Goal: Task Accomplishment & Management: Use online tool/utility

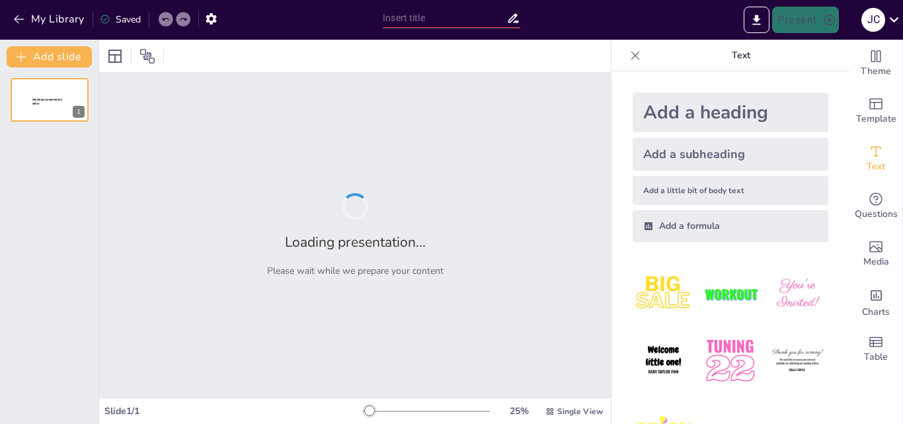
type input "Reflexiones sobre Prácticas Educativas en la Enseñanza Infantil"
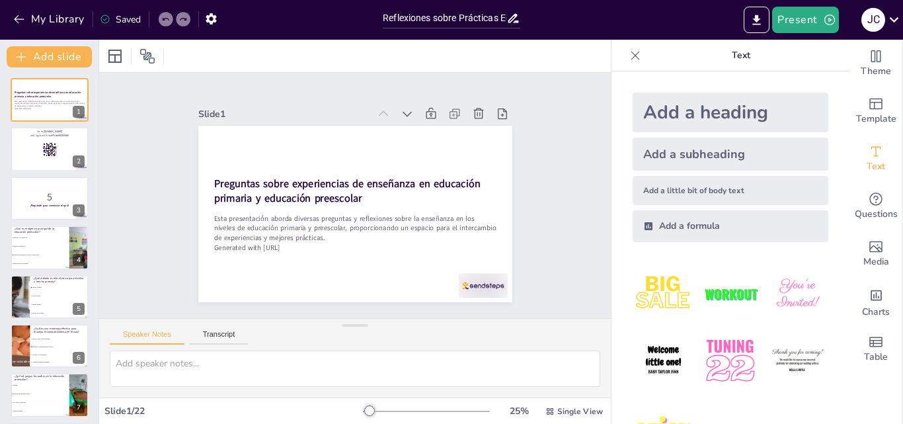
checkbox input "true"
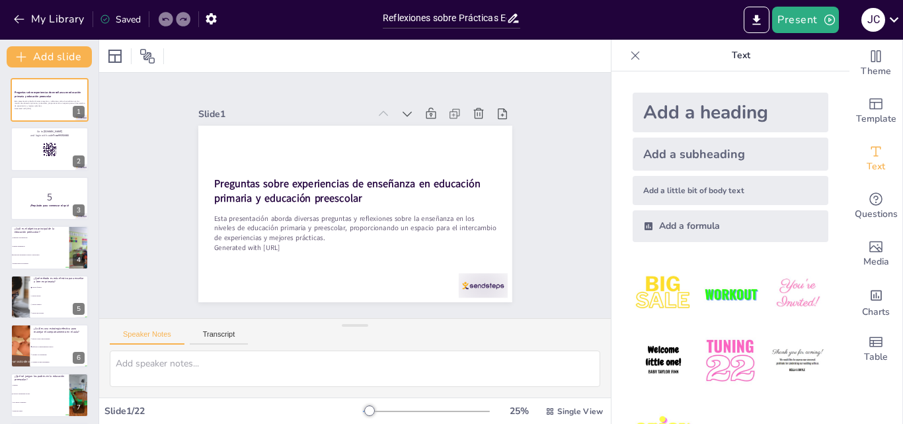
checkbox input "true"
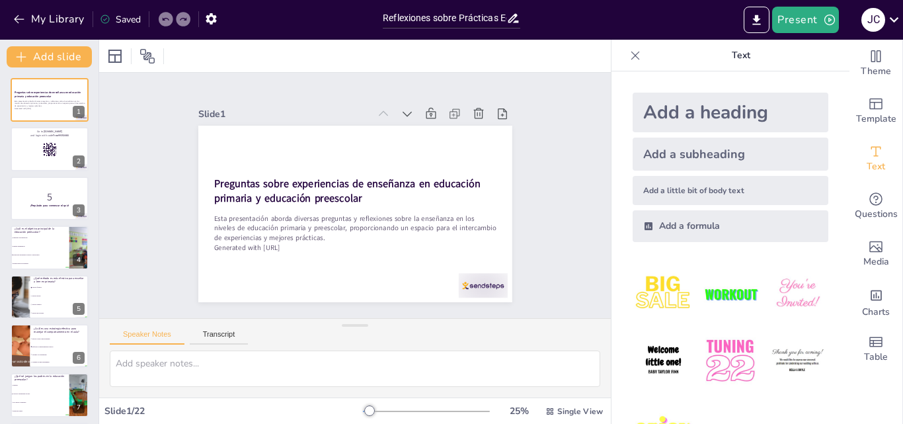
checkbox input "true"
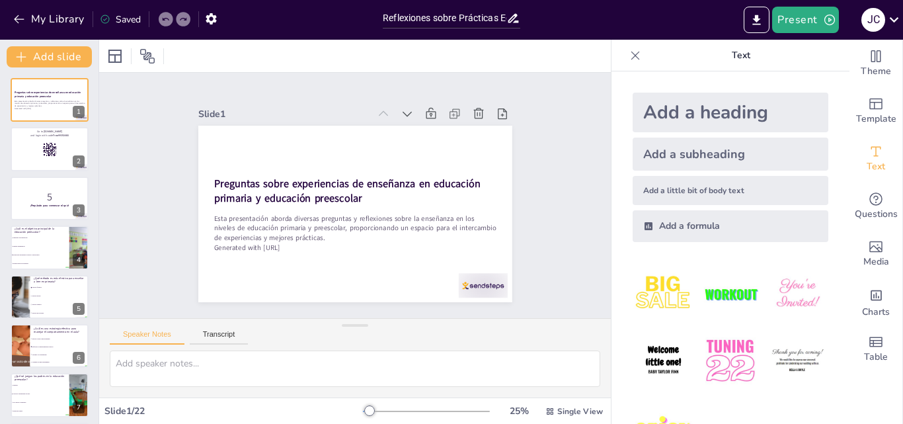
checkbox input "true"
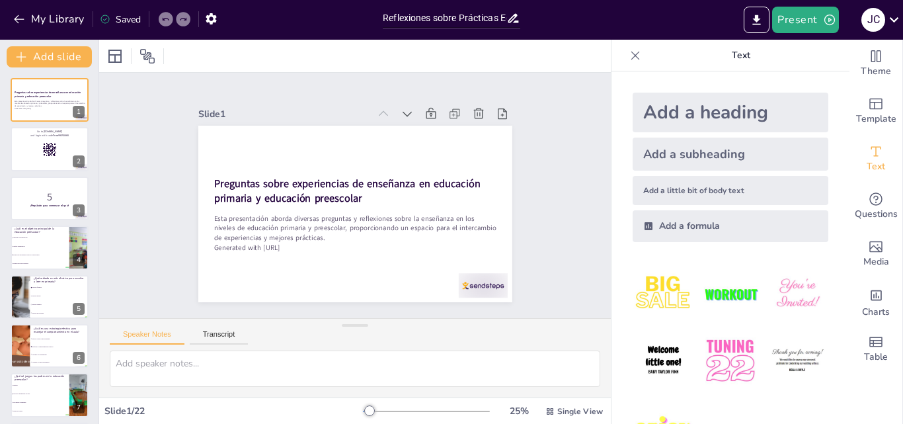
checkbox input "true"
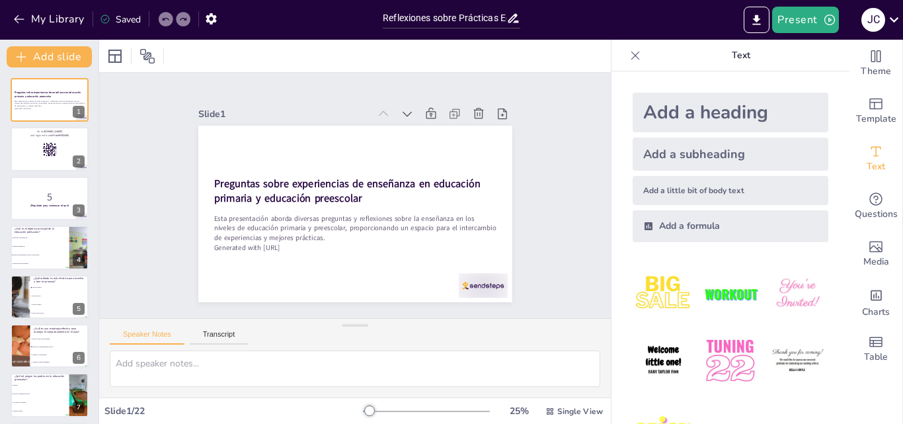
checkbox input "true"
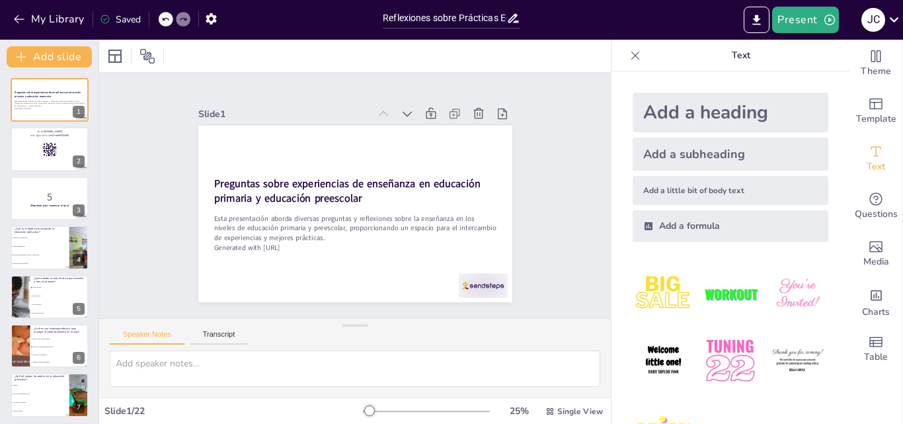
checkbox input "true"
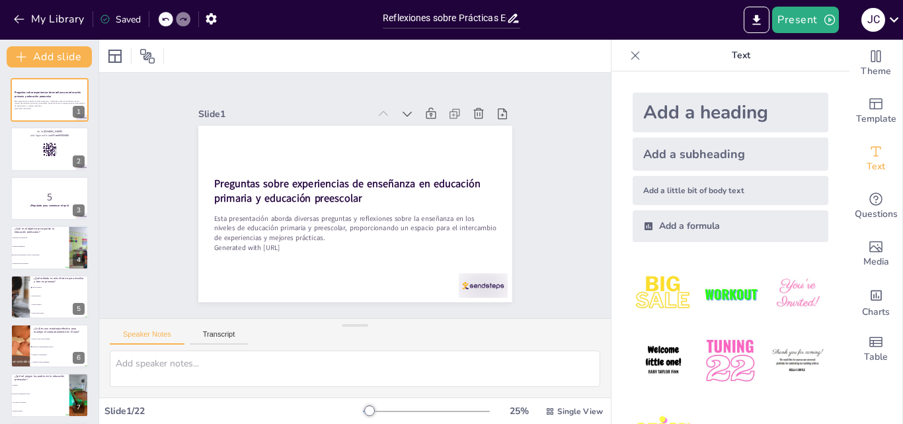
checkbox input "true"
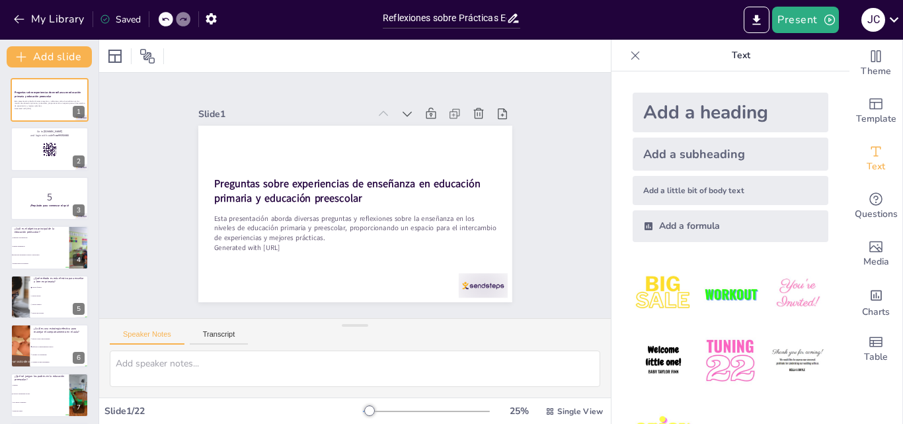
checkbox input "true"
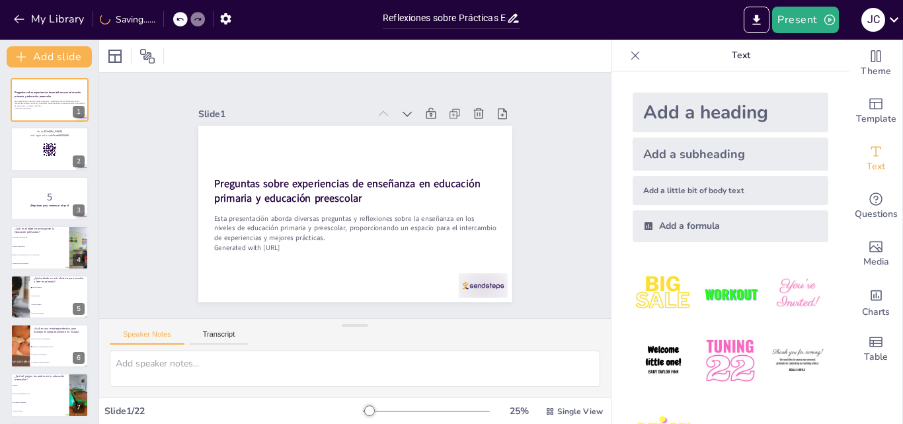
checkbox input "true"
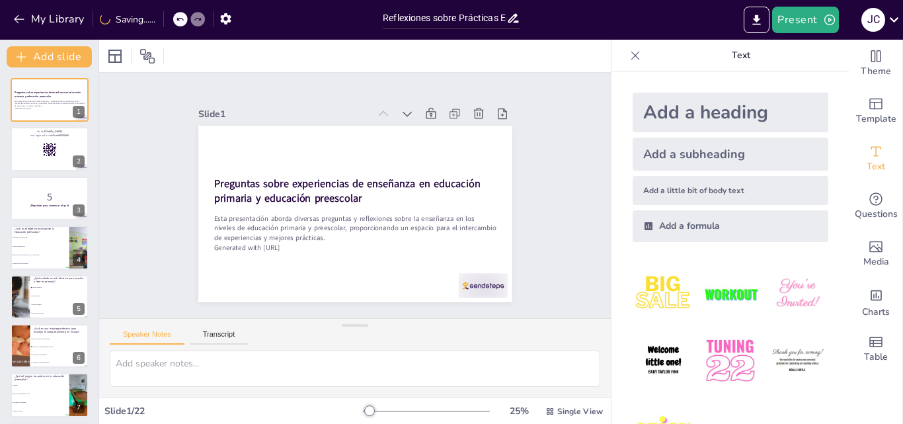
checkbox input "true"
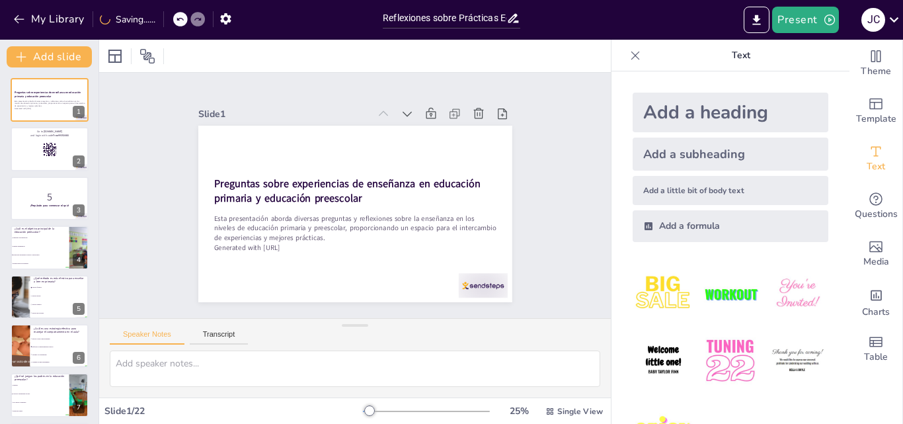
checkbox input "true"
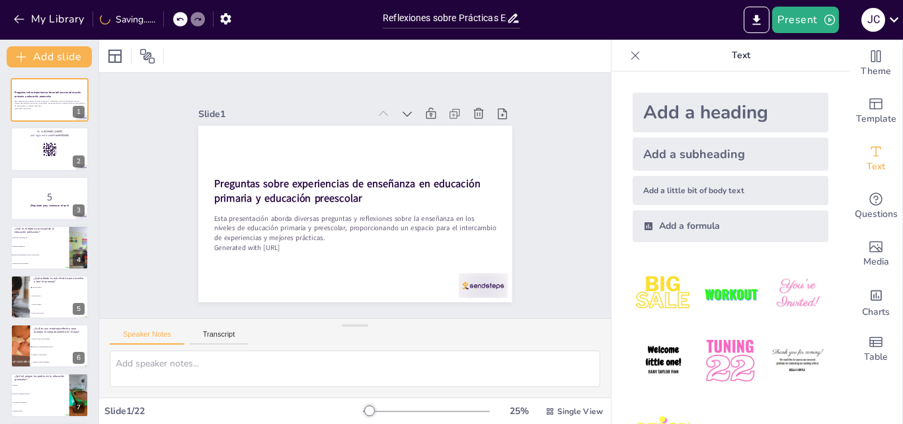
checkbox input "true"
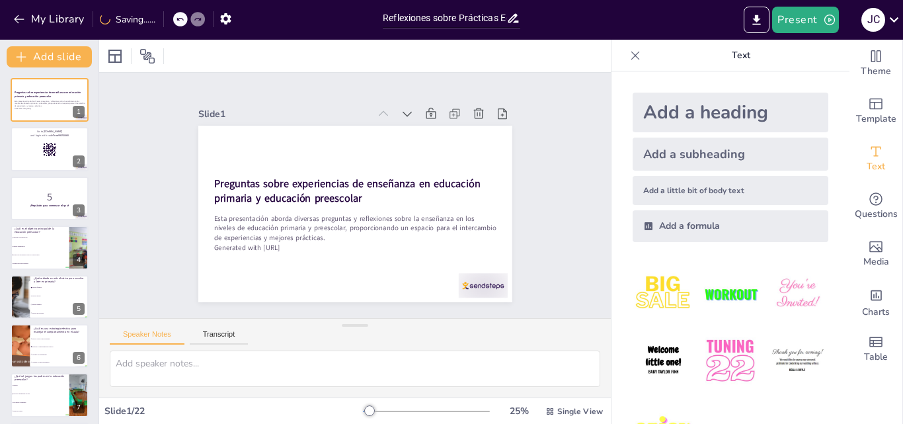
checkbox input "true"
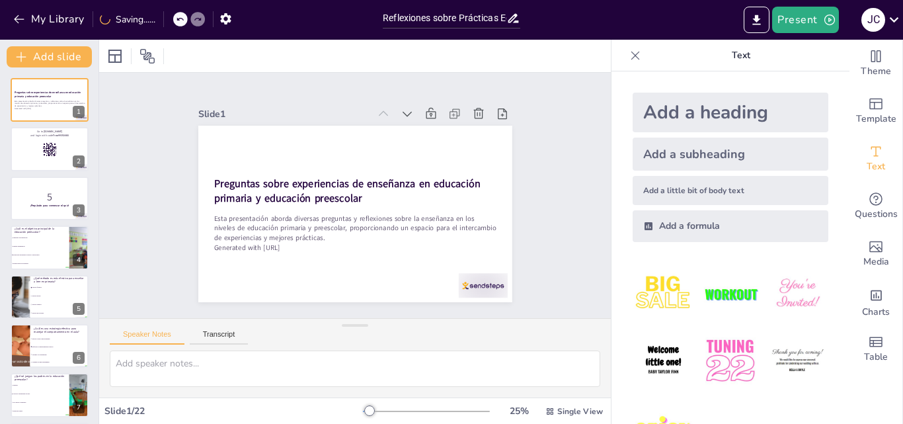
checkbox input "true"
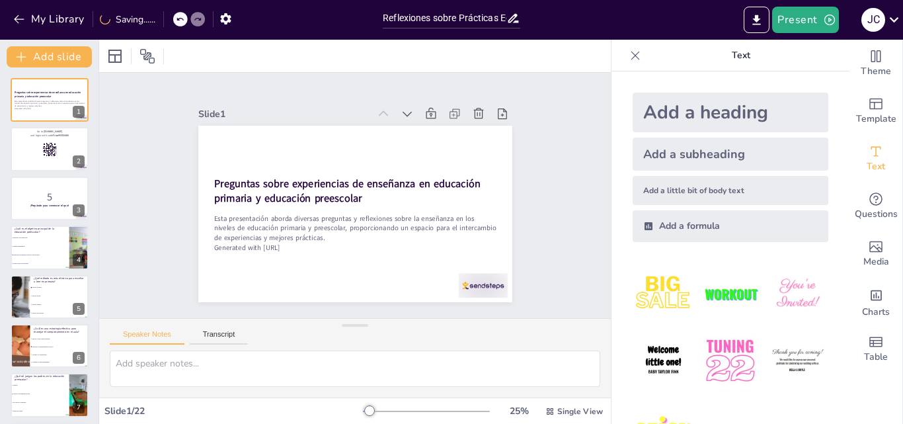
checkbox input "true"
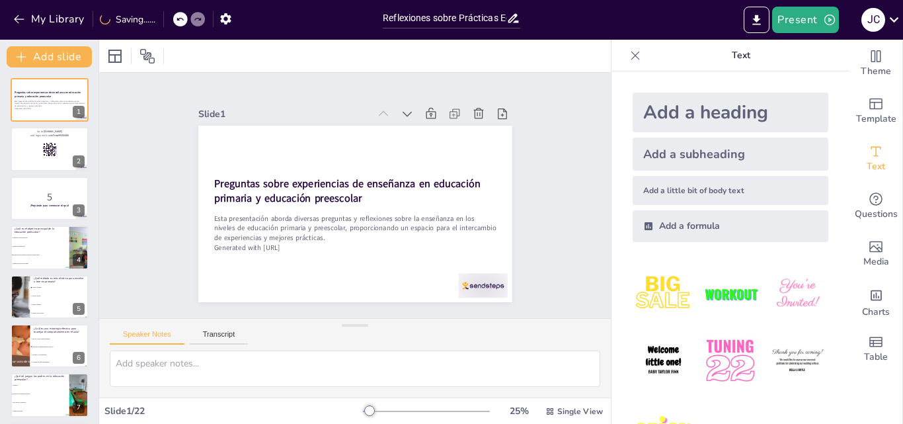
checkbox input "true"
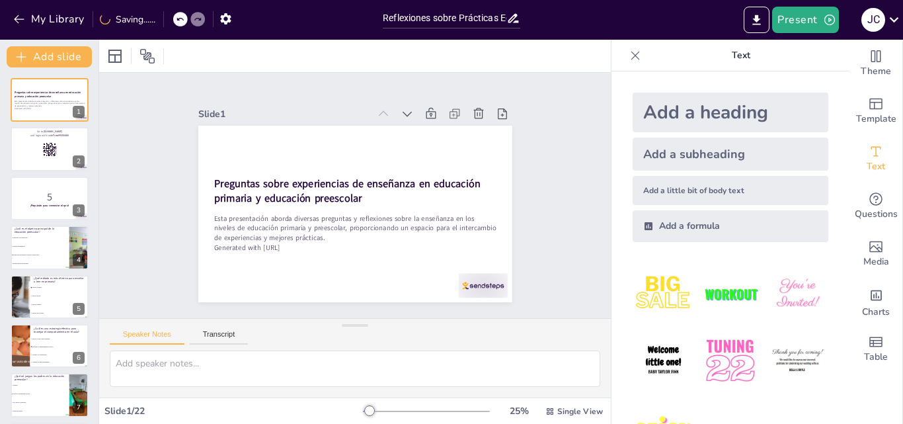
checkbox input "true"
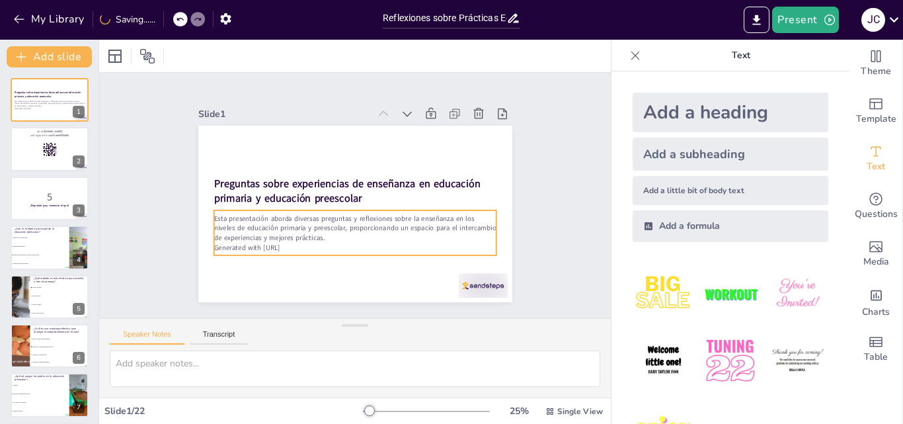
checkbox input "true"
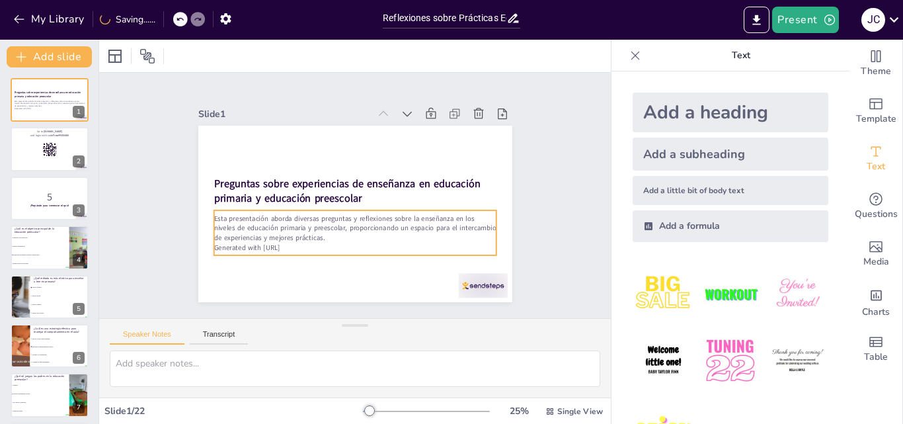
checkbox input "true"
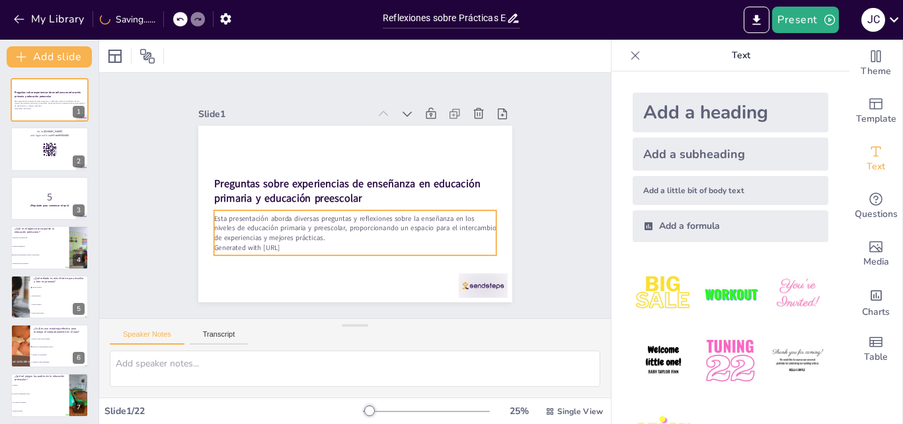
checkbox input "true"
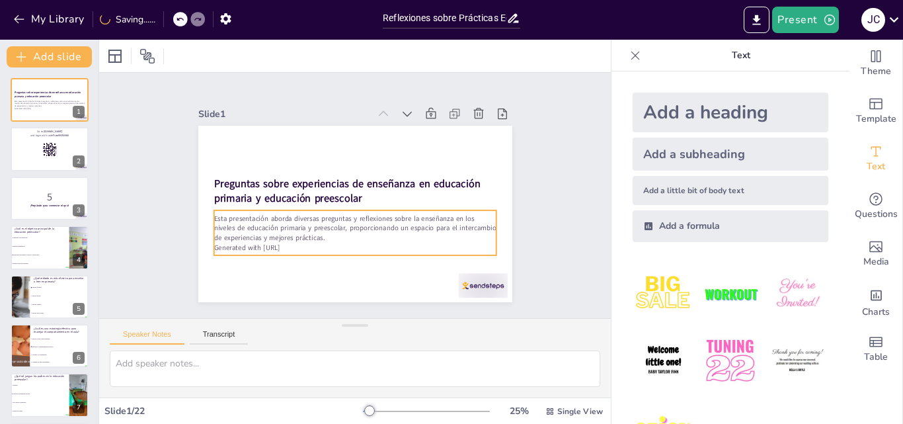
checkbox input "true"
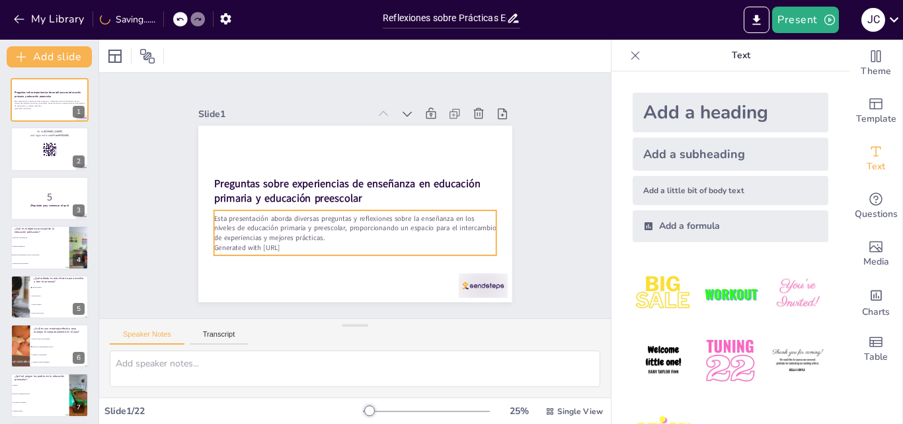
checkbox input "true"
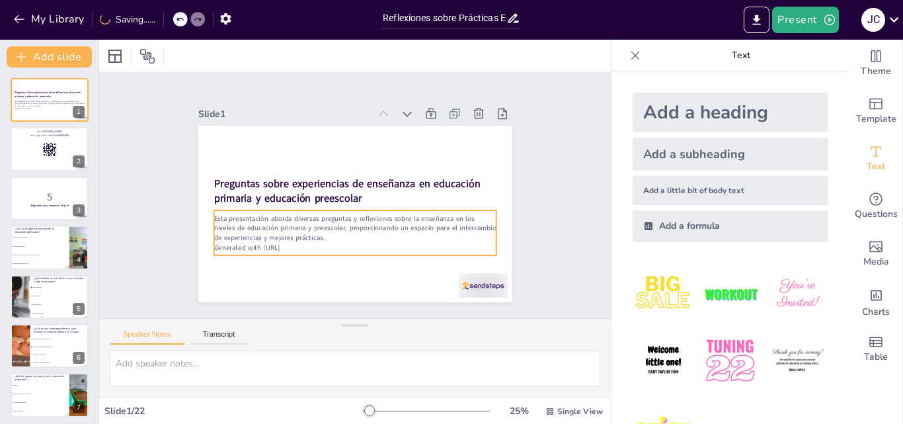
checkbox input "true"
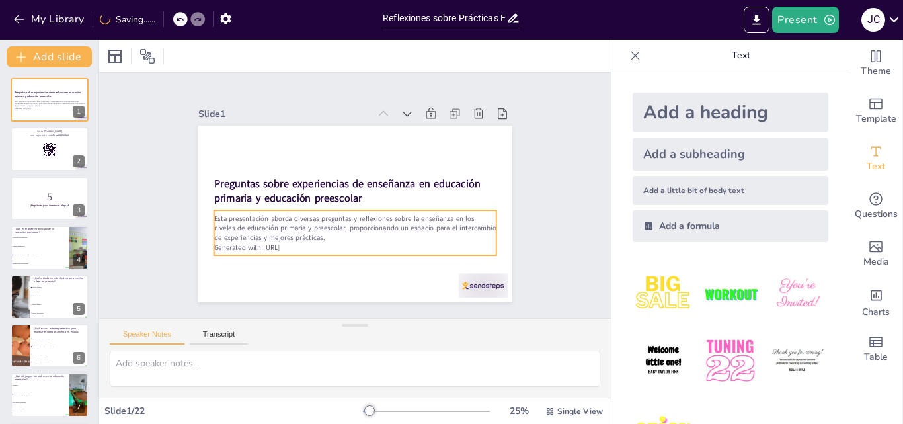
checkbox input "true"
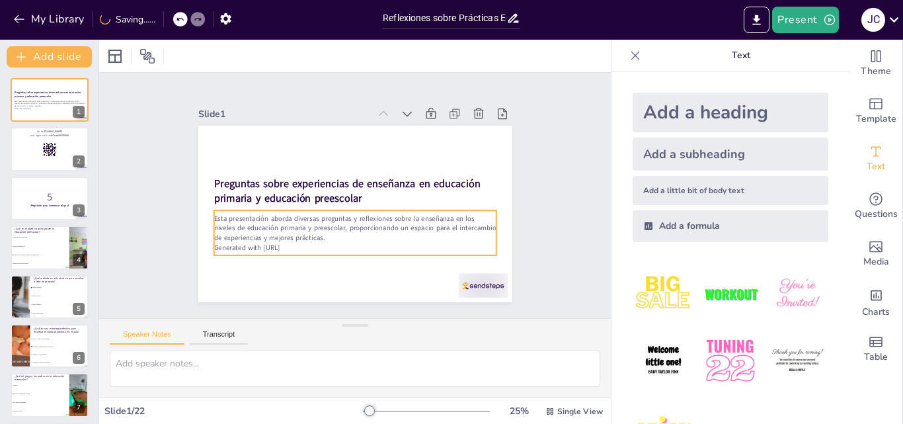
checkbox input "true"
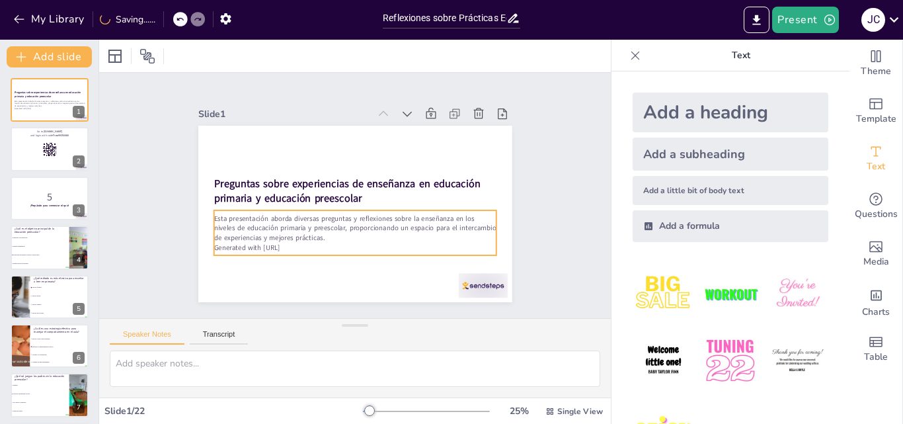
checkbox input "true"
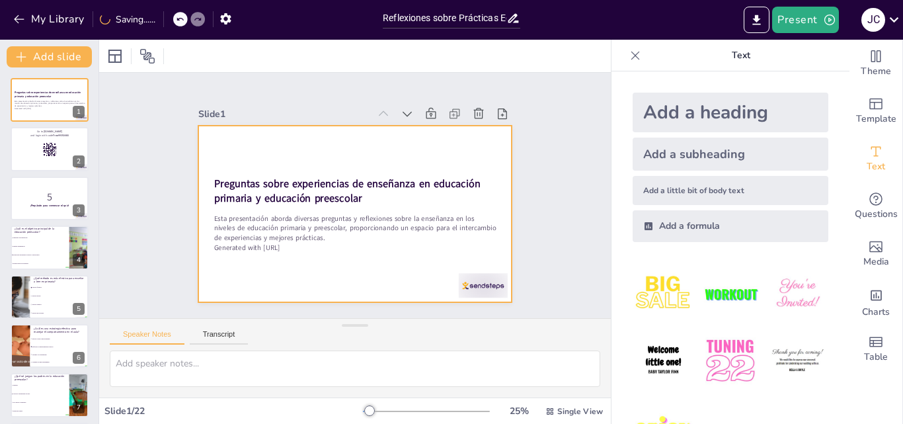
checkbox input "true"
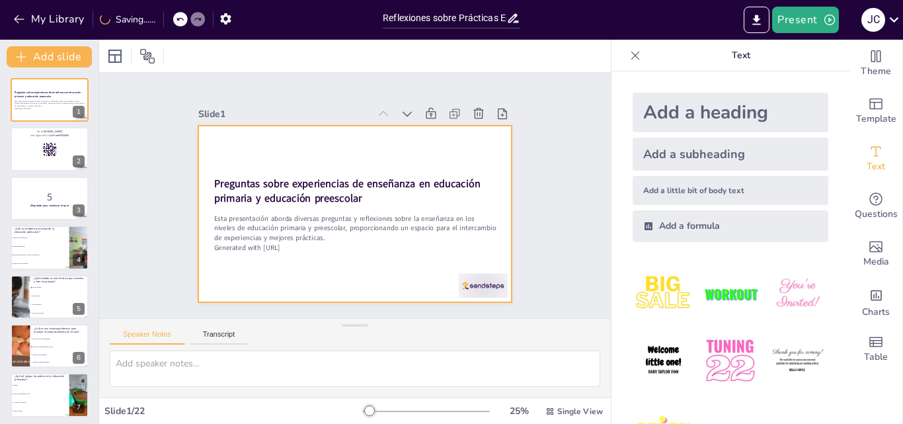
checkbox input "true"
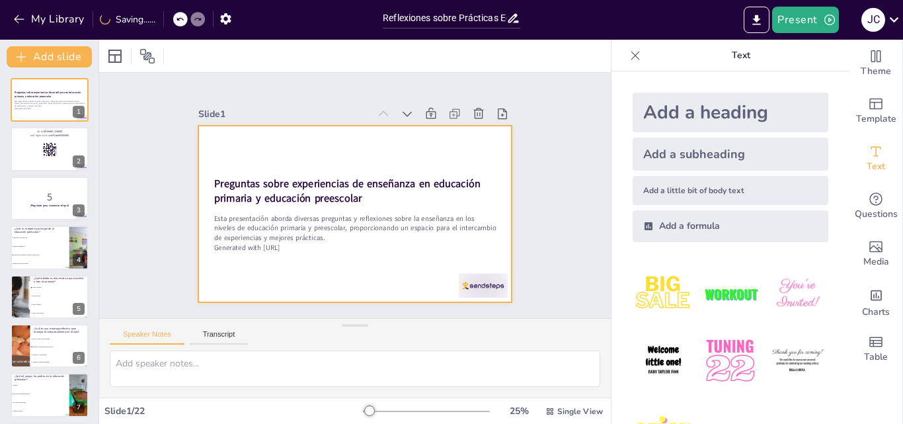
checkbox input "true"
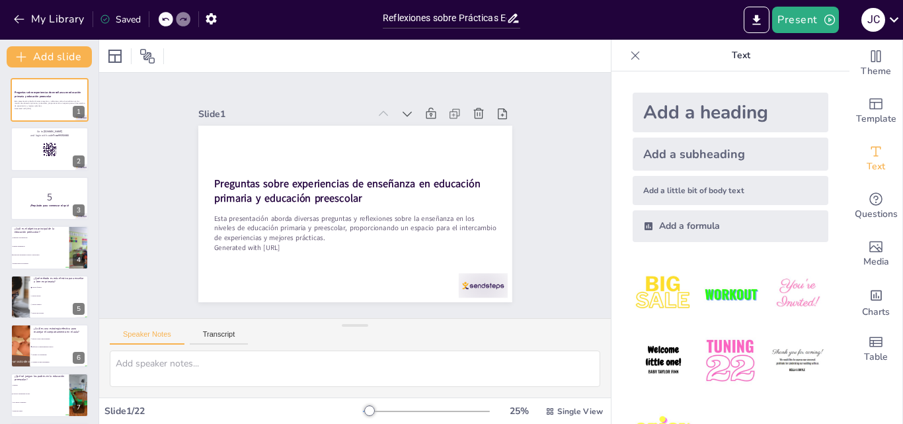
checkbox input "true"
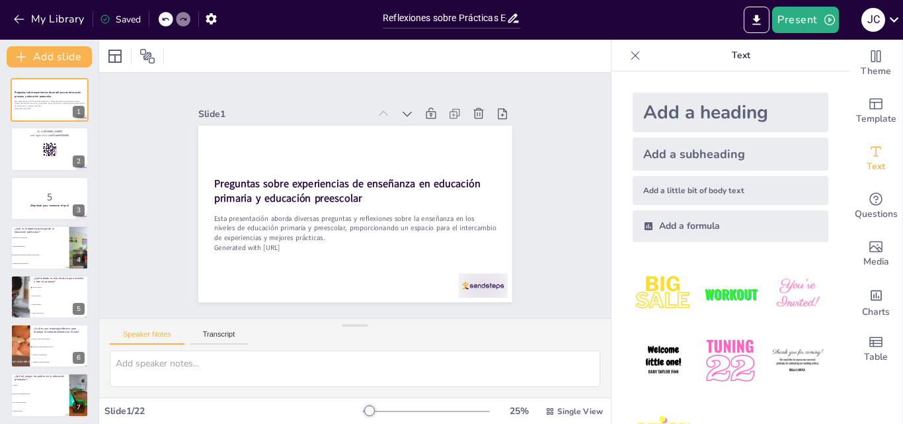
checkbox input "true"
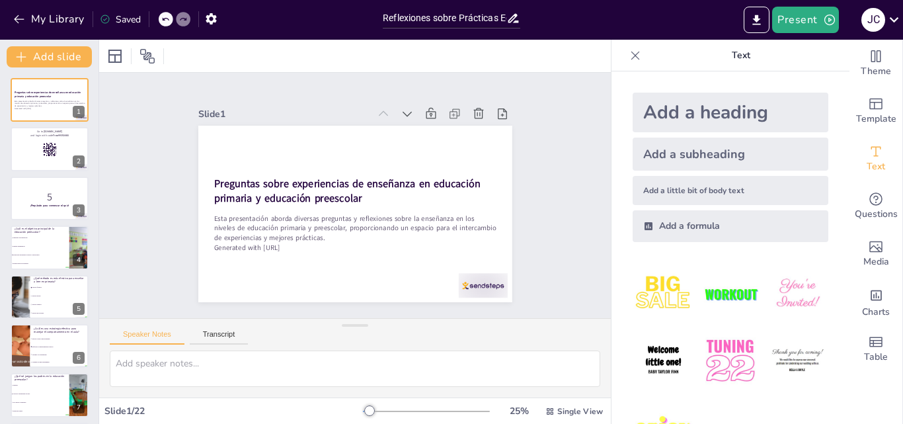
checkbox input "true"
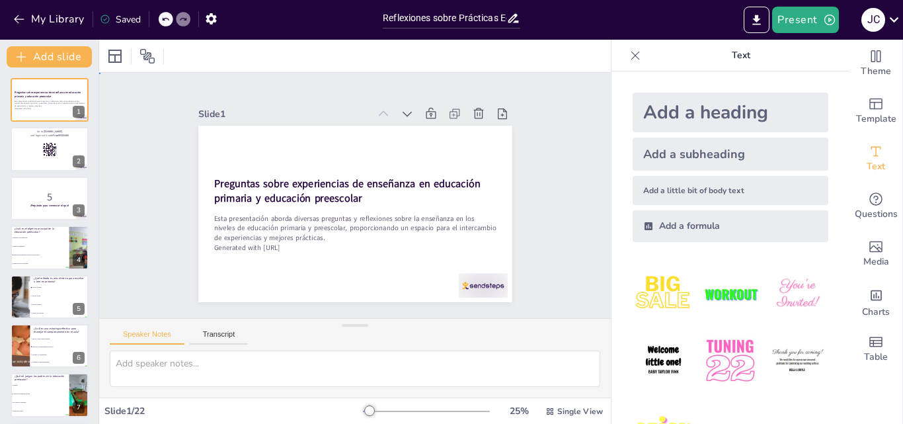
click at [567, 159] on div "Slide 1 Preguntas sobre experiencias de enseñanza en educación primaria y educa…" at bounding box center [355, 195] width 566 height 468
checkbox input "true"
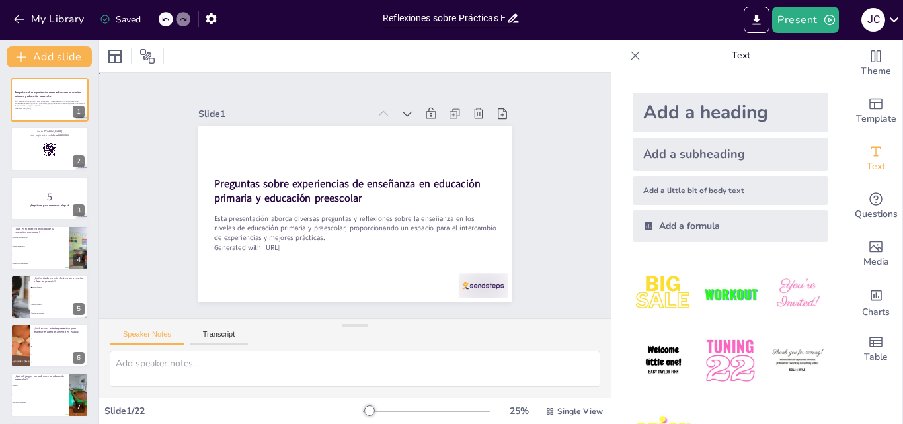
checkbox input "true"
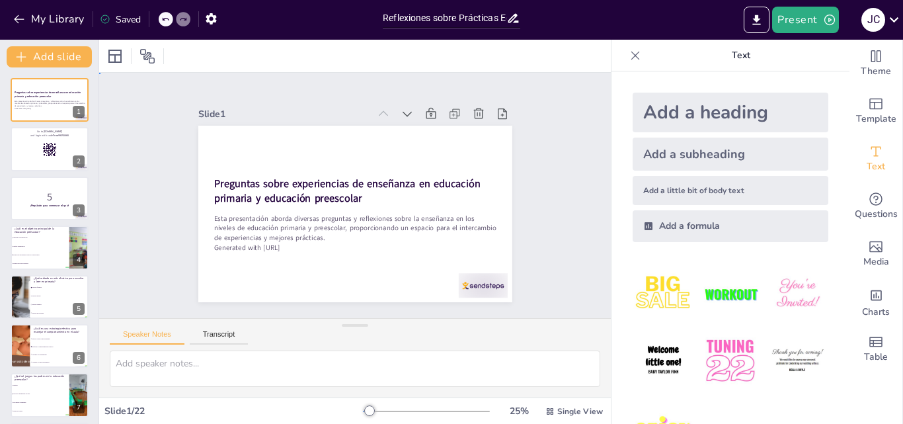
checkbox input "true"
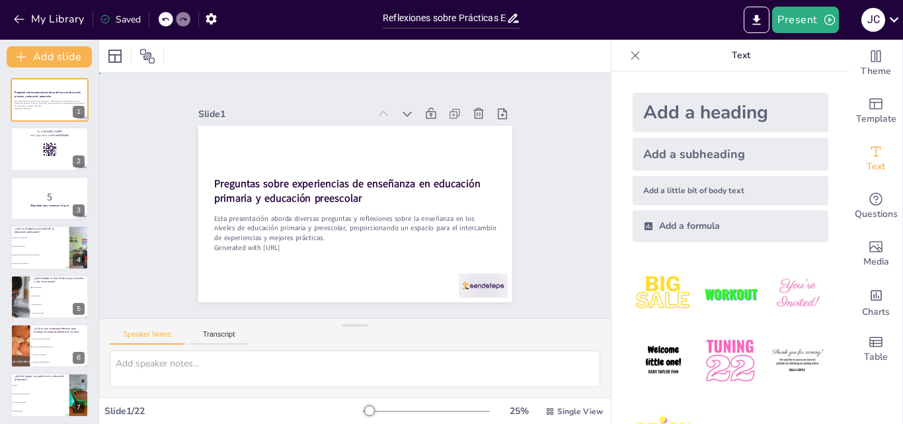
checkbox input "true"
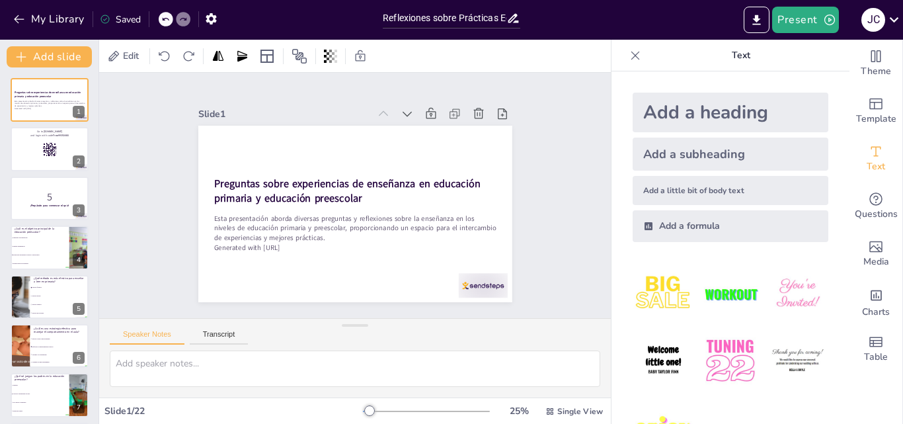
checkbox input "true"
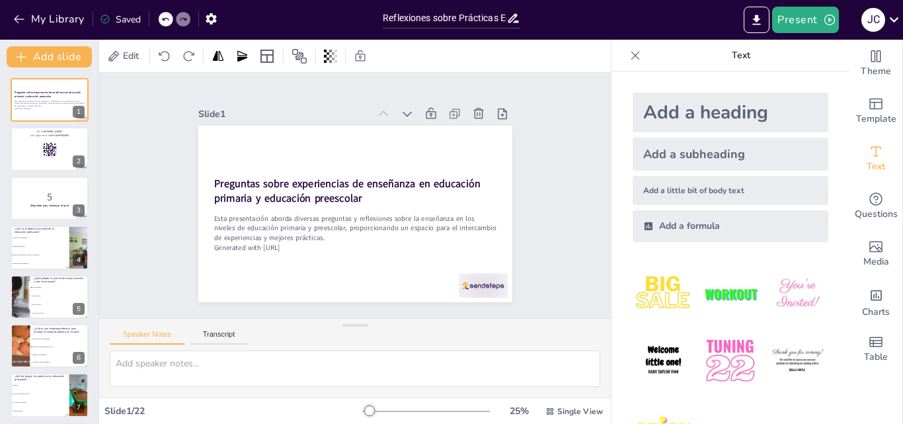
checkbox input "true"
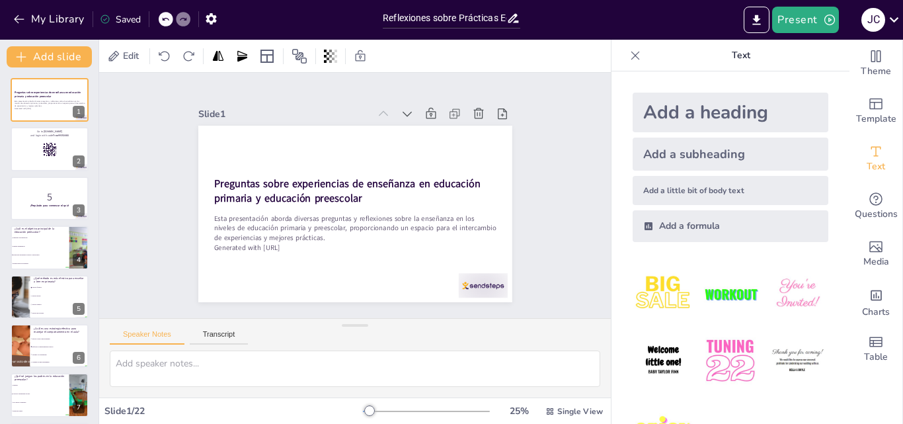
checkbox input "true"
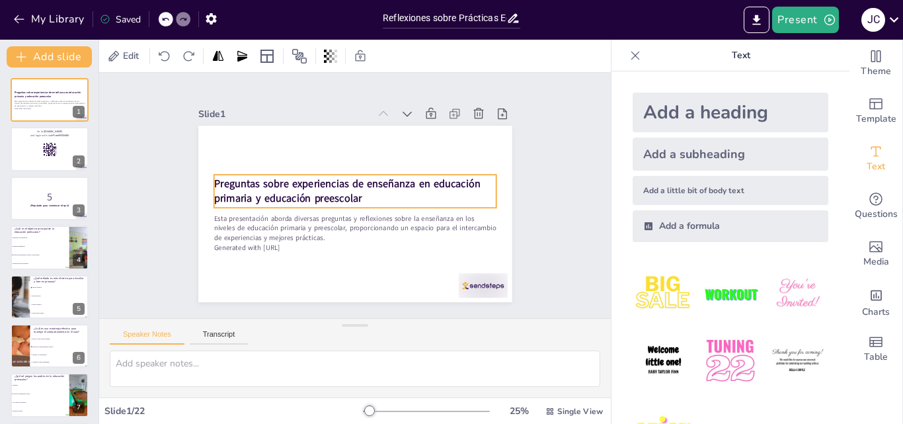
checkbox input "true"
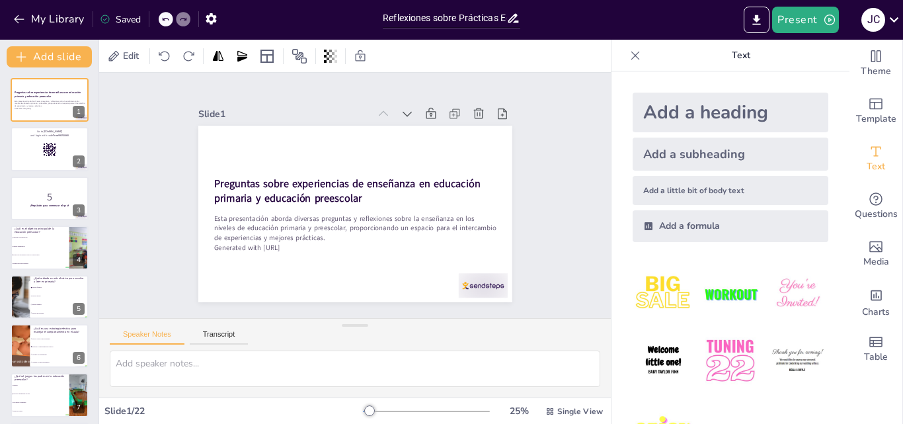
click at [266, 406] on div "Slide 1 / 22" at bounding box center [233, 411] width 259 height 13
click at [45, 148] on rect at bounding box center [49, 149] width 15 height 15
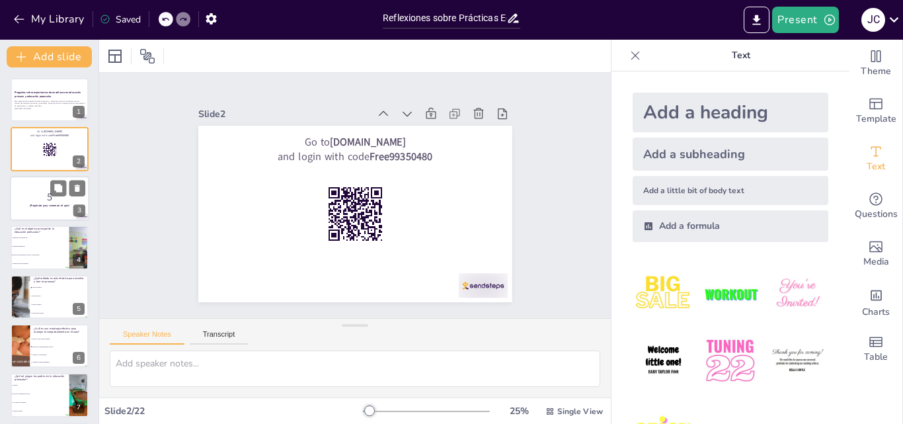
click at [42, 196] on p "5" at bounding box center [49, 196] width 71 height 15
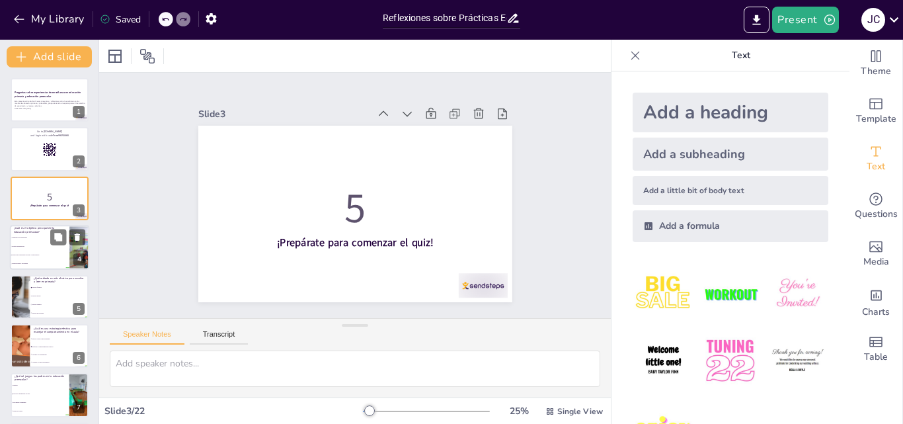
click at [34, 239] on li "Fomentar la socialización" at bounding box center [40, 237] width 60 height 9
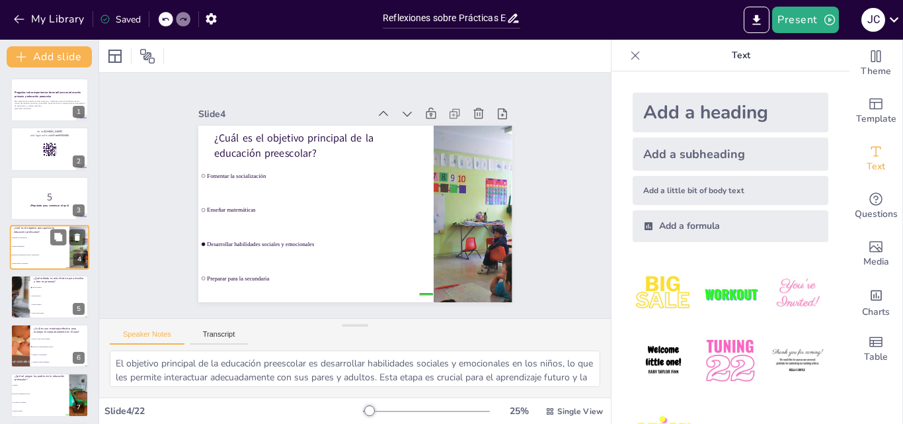
scroll to position [2, 0]
click at [22, 98] on p "Esta presentación aborda diversas preguntas y reflexiones sobre la enseñanza en…" at bounding box center [49, 101] width 71 height 7
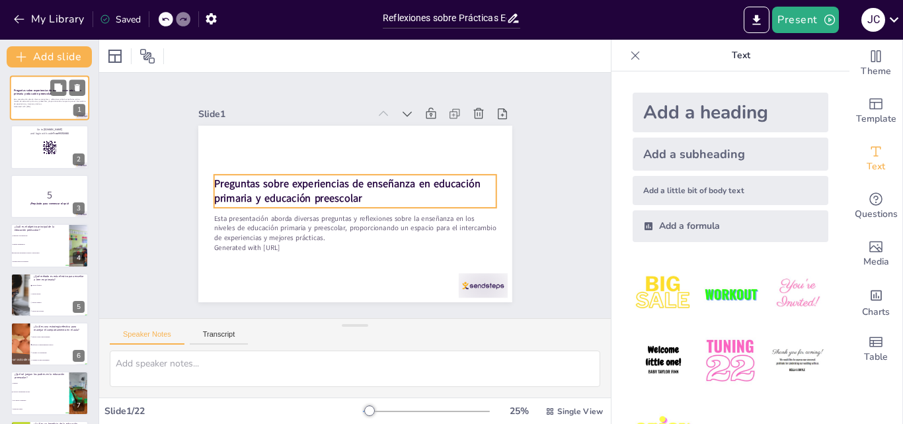
scroll to position [0, 0]
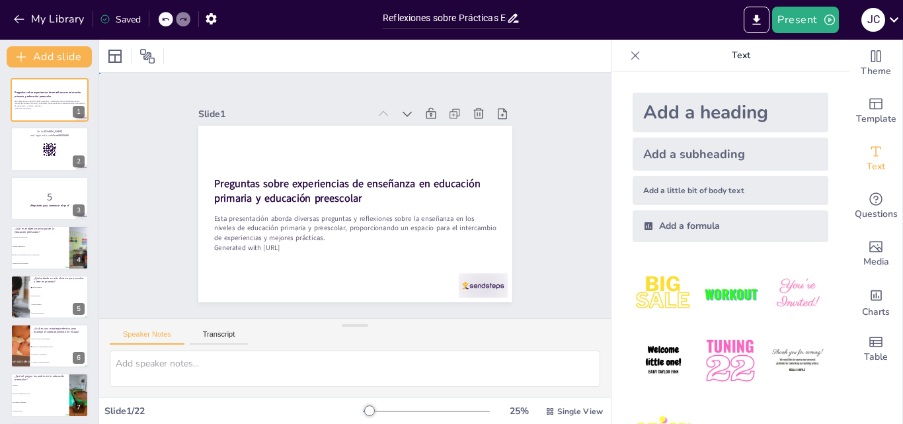
click at [572, 163] on div "Slide 1 Preguntas sobre experiencias de enseñanza en educación primaria y educa…" at bounding box center [355, 195] width 566 height 468
click at [571, 163] on div "Slide 1 Preguntas sobre experiencias de enseñanza en educación primaria y educa…" at bounding box center [355, 195] width 432 height 567
click at [572, 163] on div "Slide 1 Preguntas sobre experiencias de enseñanza en educación primaria y educa…" at bounding box center [354, 196] width 567 height 432
click at [21, 347] on div at bounding box center [20, 345] width 66 height 45
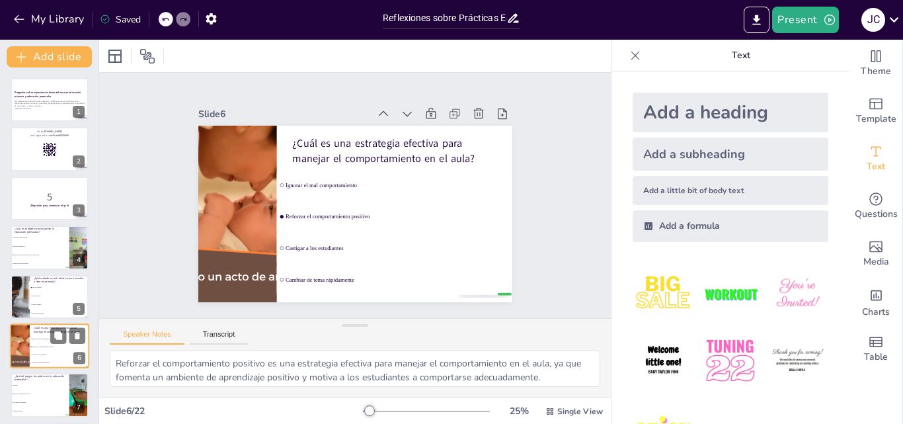
scroll to position [101, 0]
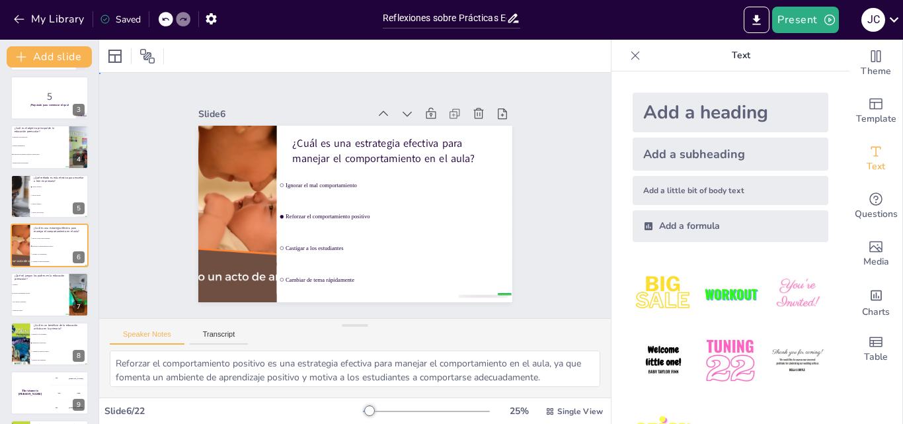
click at [551, 251] on div "Slide 1 Preguntas sobre experiencias de enseñanza en educación primaria y educa…" at bounding box center [355, 195] width 566 height 468
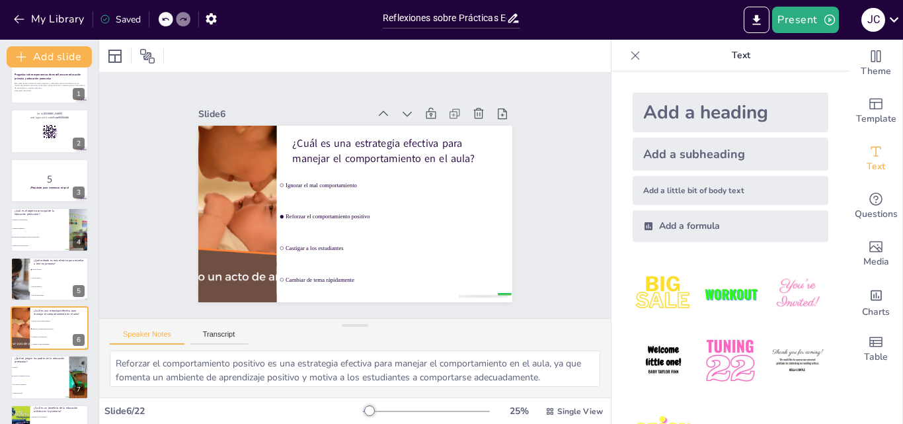
scroll to position [0, 0]
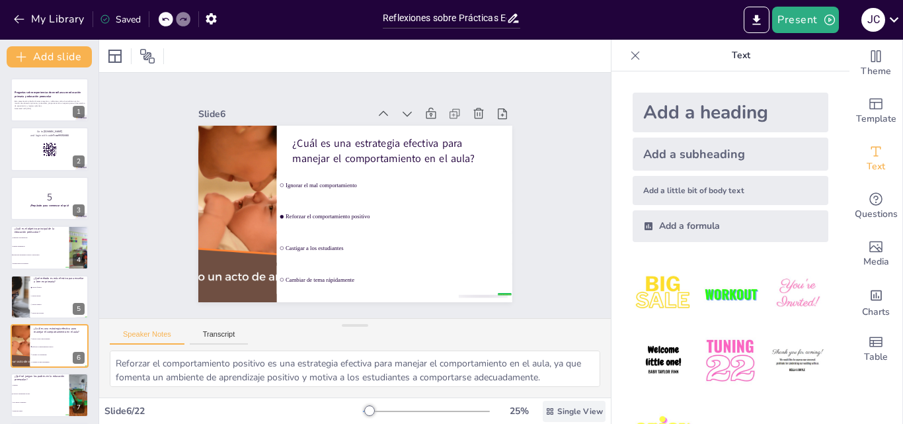
click at [546, 413] on div "Single View" at bounding box center [574, 411] width 63 height 21
click at [555, 170] on div "Slide 1 Preguntas sobre experiencias de enseñanza en educación primaria y educa…" at bounding box center [355, 195] width 566 height 469
click at [555, 170] on div "Slide 1 Preguntas sobre experiencias de enseñanza en educación primaria y educa…" at bounding box center [355, 194] width 563 height 391
click at [31, 100] on p "Esta presentación aborda diversas preguntas y reflexiones sobre la enseñanza en…" at bounding box center [49, 103] width 71 height 7
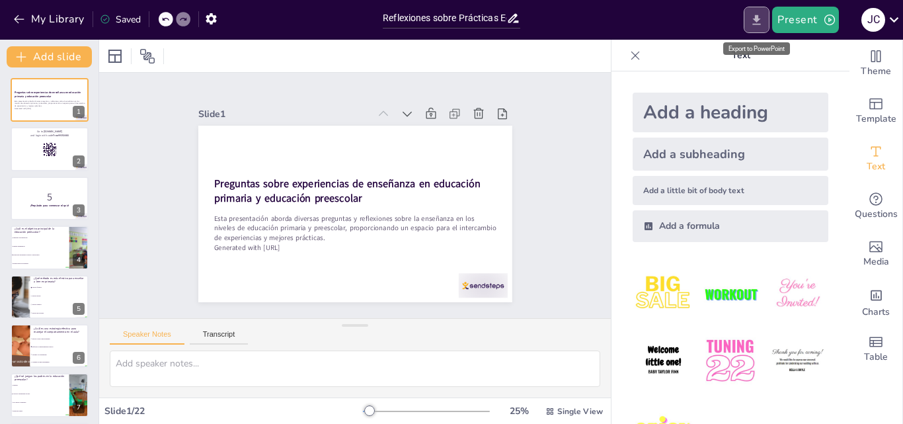
click at [758, 18] on icon "Export to PowerPoint" at bounding box center [757, 20] width 8 height 10
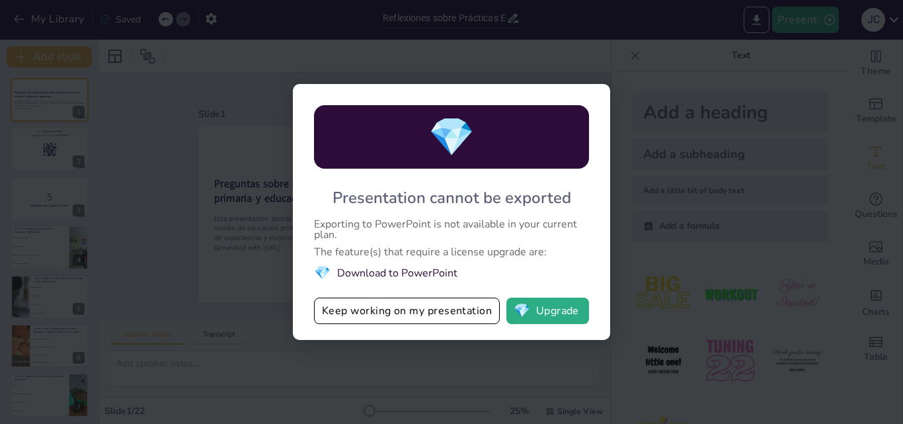
click at [447, 286] on div "💎 Presentation cannot be exported Exporting to PowerPoint is not available in y…" at bounding box center [451, 212] width 317 height 256
click at [723, 65] on div "💎 Presentation cannot be exported Exporting to PowerPoint is not available in y…" at bounding box center [451, 212] width 903 height 424
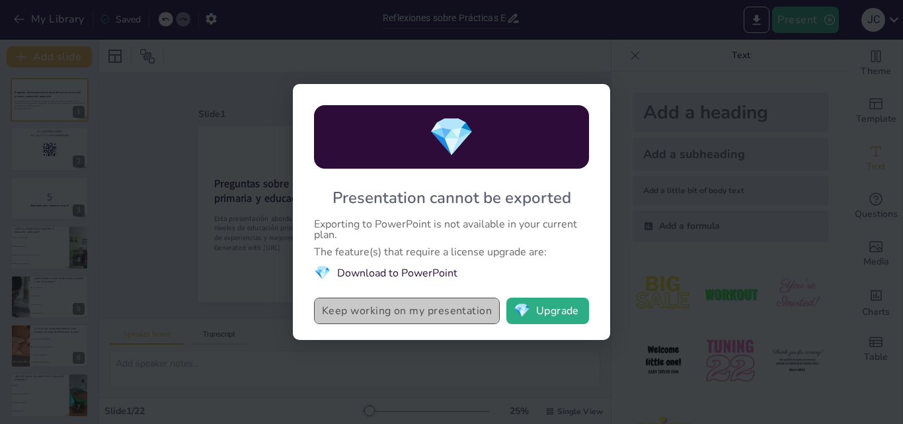
click at [384, 307] on button "Keep working on my presentation" at bounding box center [407, 311] width 186 height 26
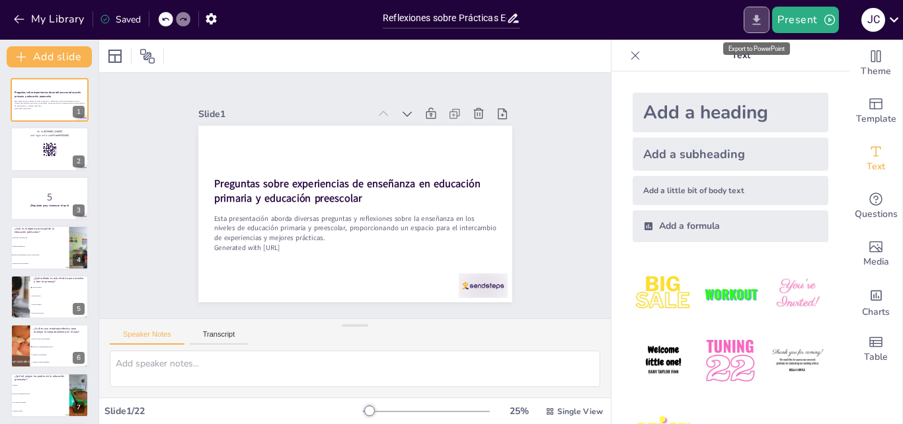
click at [760, 22] on icon "Export to PowerPoint" at bounding box center [757, 20] width 14 height 14
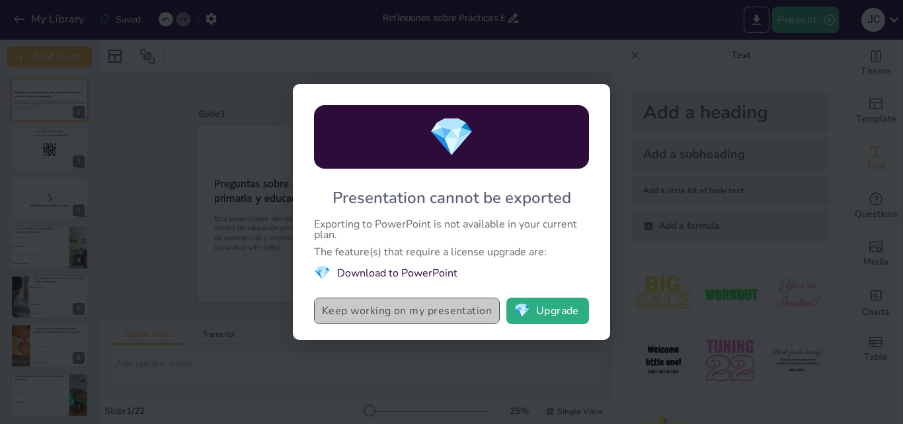
click at [403, 319] on button "Keep working on my presentation" at bounding box center [407, 311] width 186 height 26
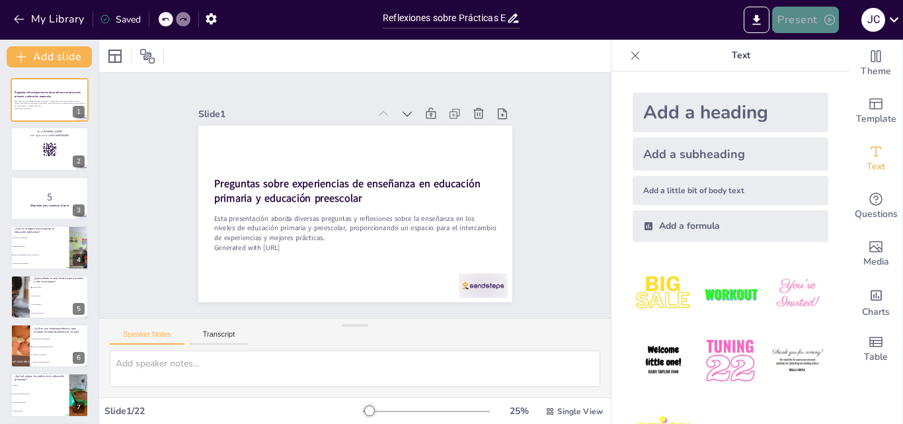
click at [821, 22] on button "Present" at bounding box center [805, 20] width 66 height 26
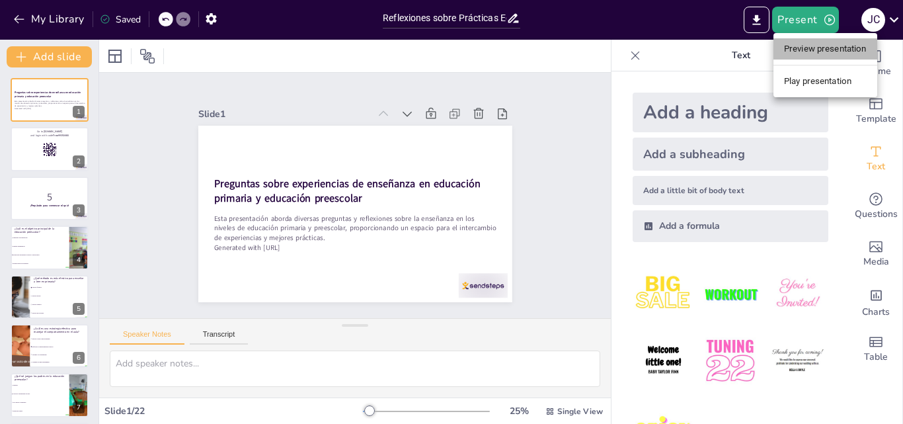
click at [825, 50] on li "Preview presentation" at bounding box center [826, 48] width 104 height 21
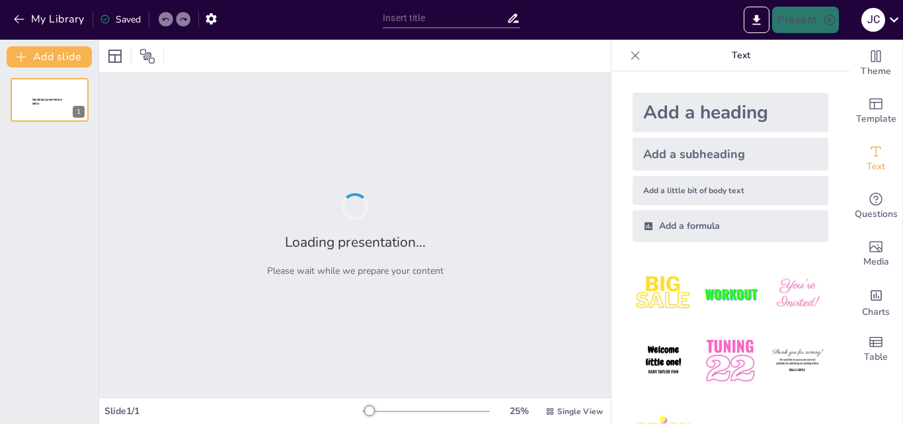
type input "Reflexiones sobre Prácticas Educativas en la Enseñanza Infantil"
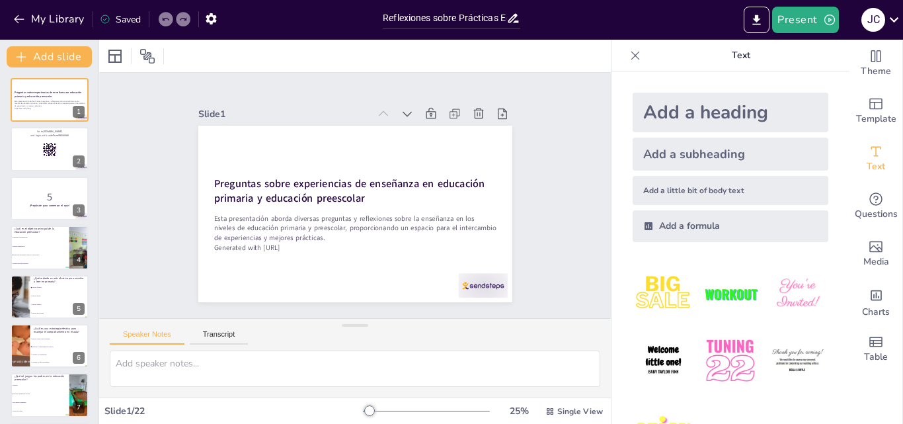
checkbox input "true"
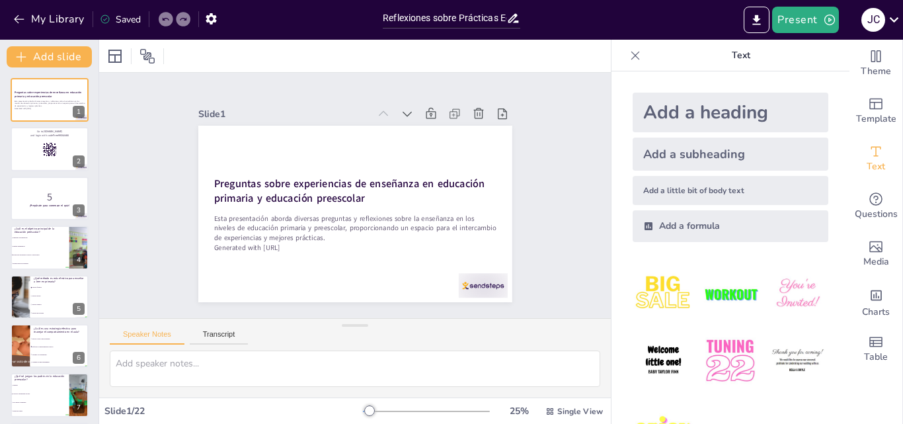
checkbox input "true"
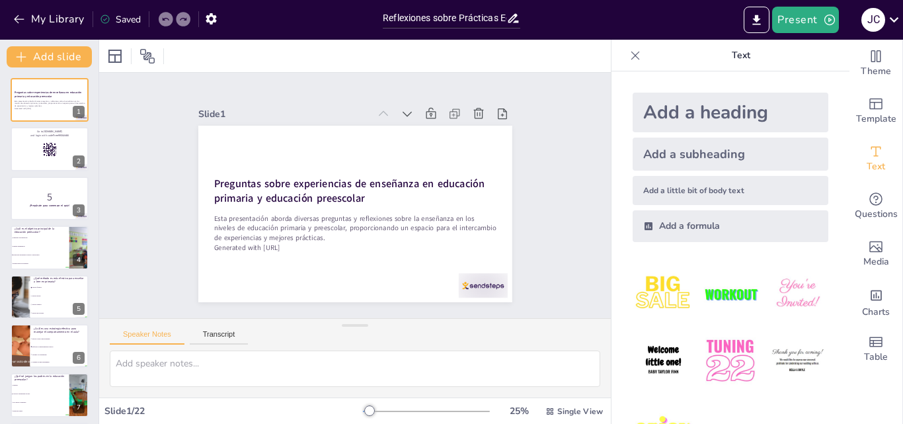
checkbox input "true"
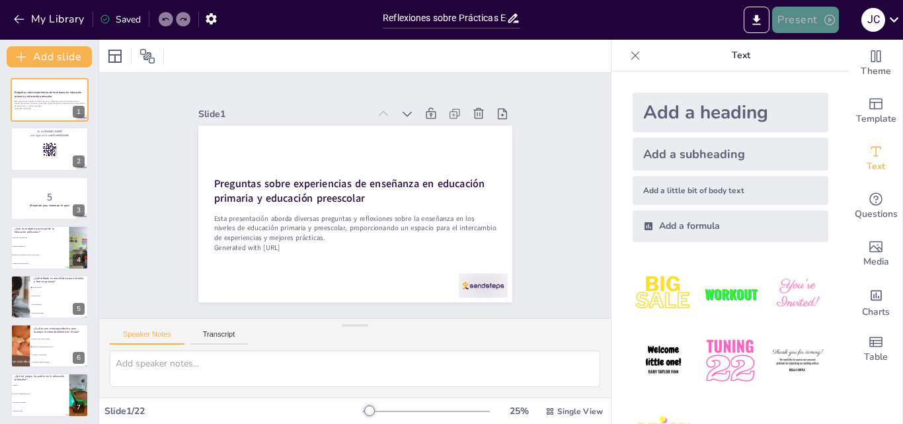
click at [801, 14] on button "Present" at bounding box center [805, 20] width 66 height 26
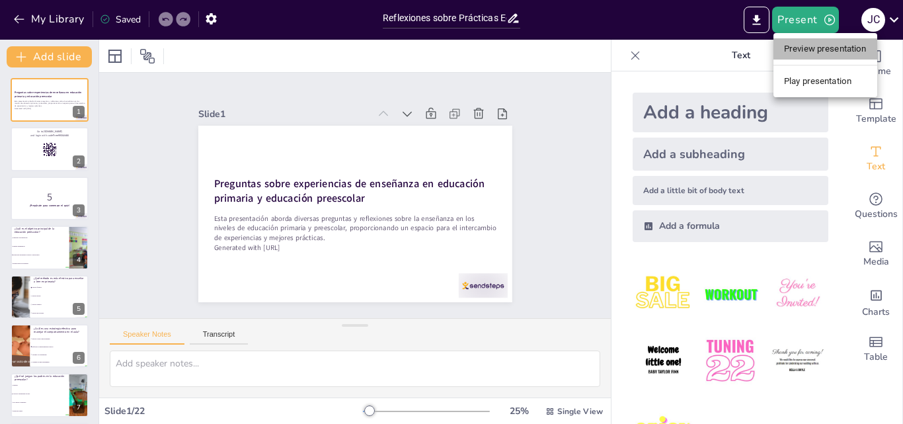
click at [815, 47] on li "Preview presentation" at bounding box center [826, 48] width 104 height 21
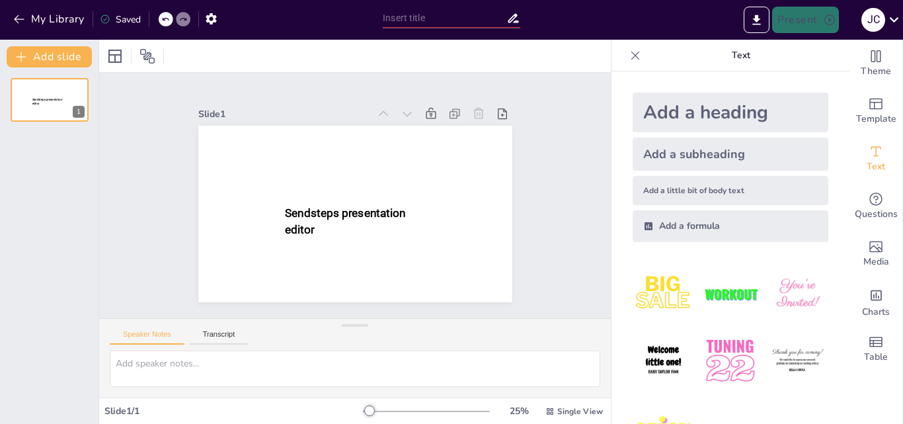
type input "Reflexiones sobre Prácticas Educativas en la Enseñanza Infantil"
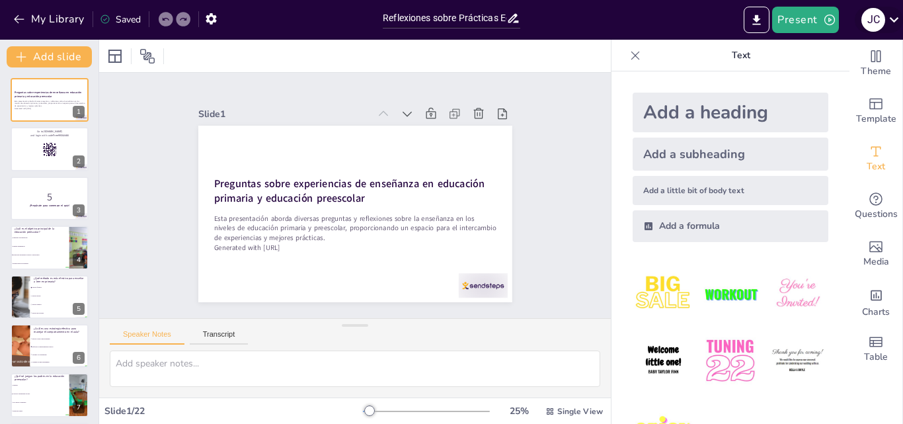
click at [897, 14] on icon at bounding box center [894, 20] width 18 height 18
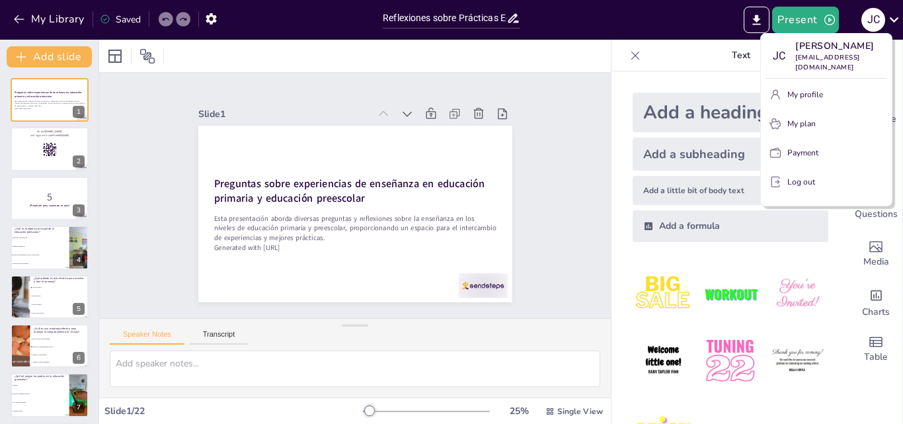
click at [557, 249] on div at bounding box center [451, 212] width 903 height 424
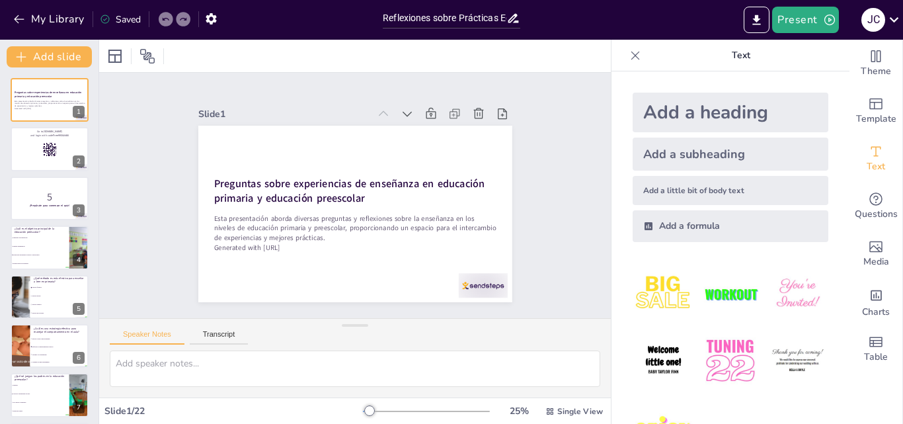
checkbox input "true"
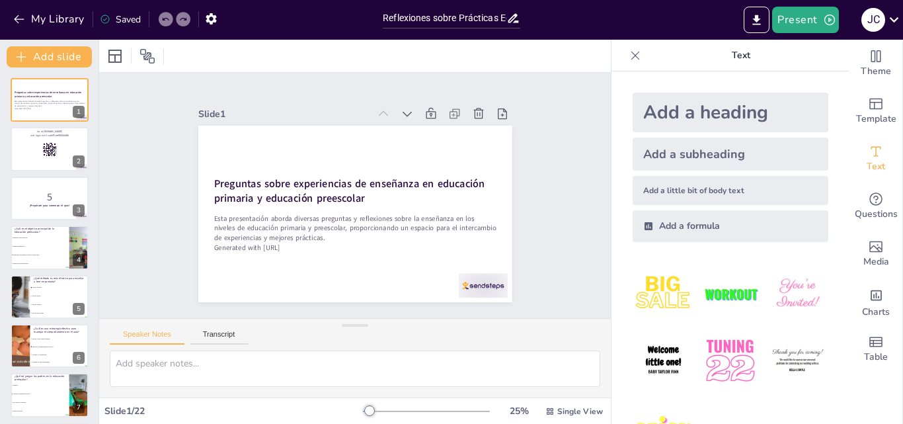
checkbox input "true"
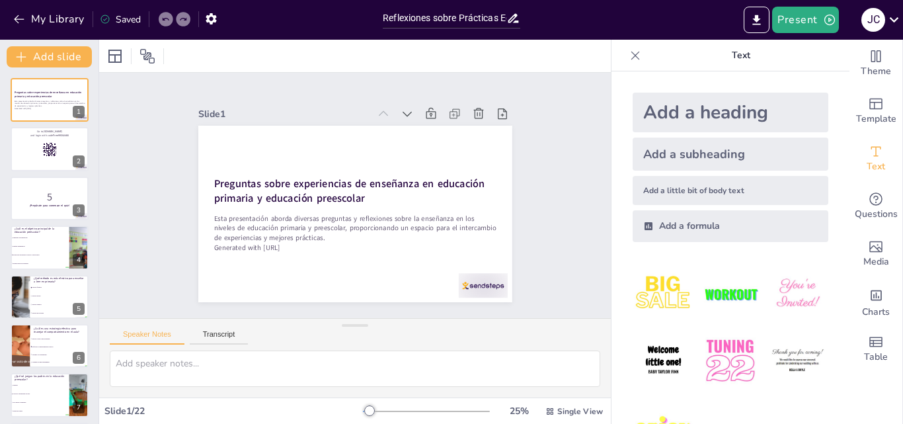
checkbox input "true"
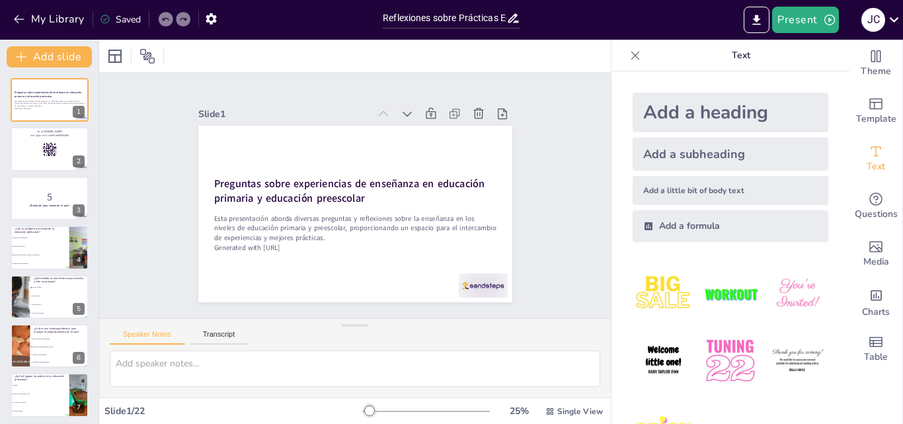
checkbox input "true"
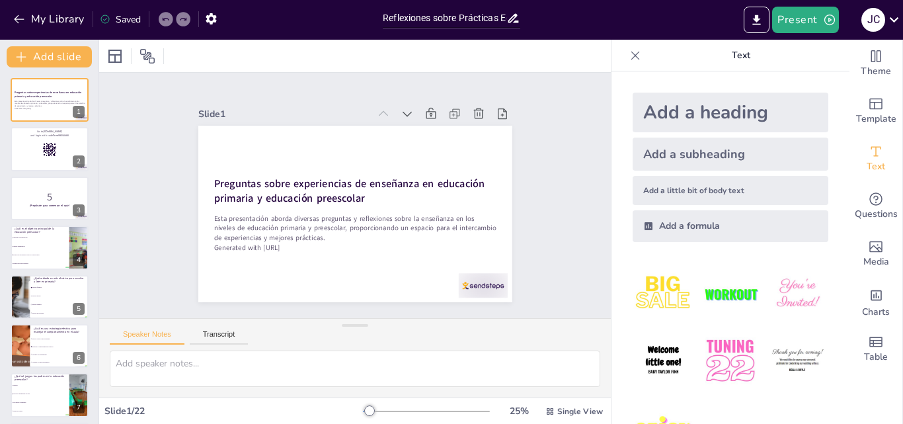
checkbox input "true"
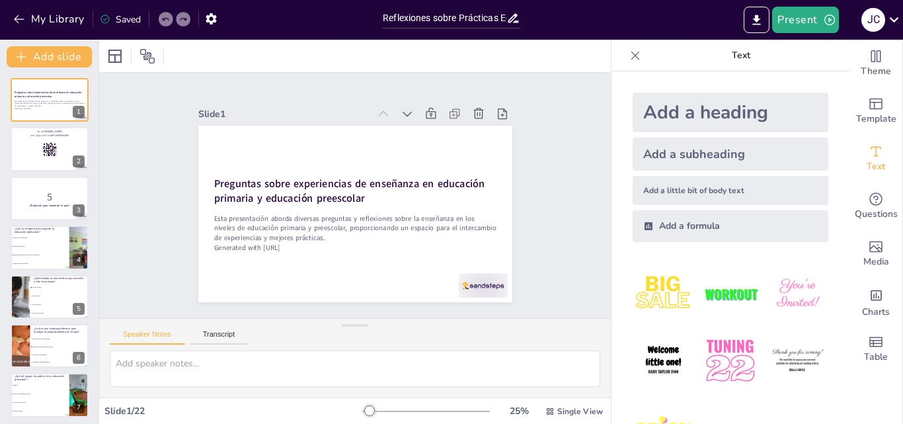
checkbox input "true"
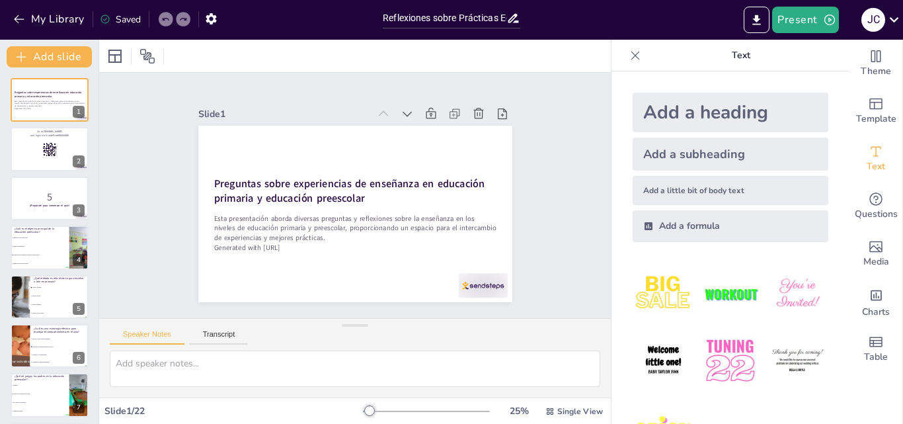
click at [717, 287] on img at bounding box center [730, 293] width 61 height 61
checkbox input "true"
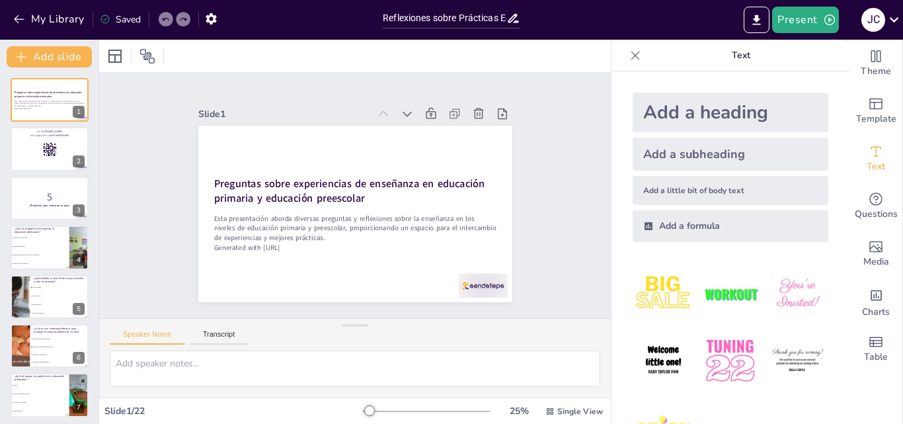
checkbox input "true"
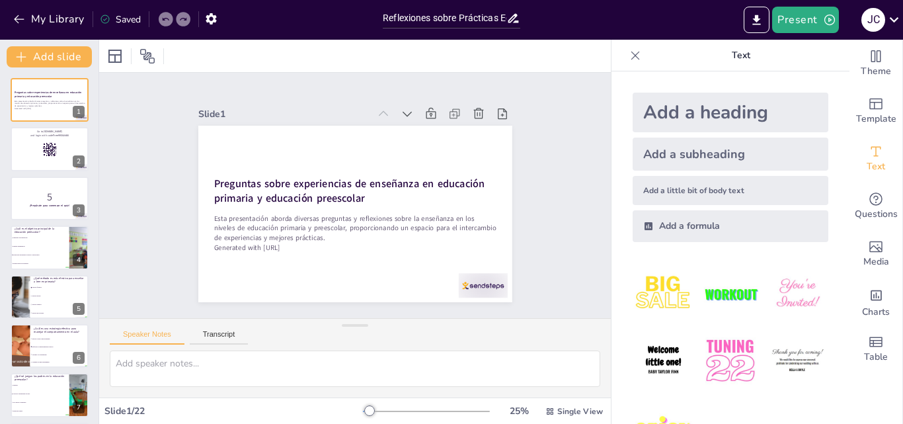
checkbox input "true"
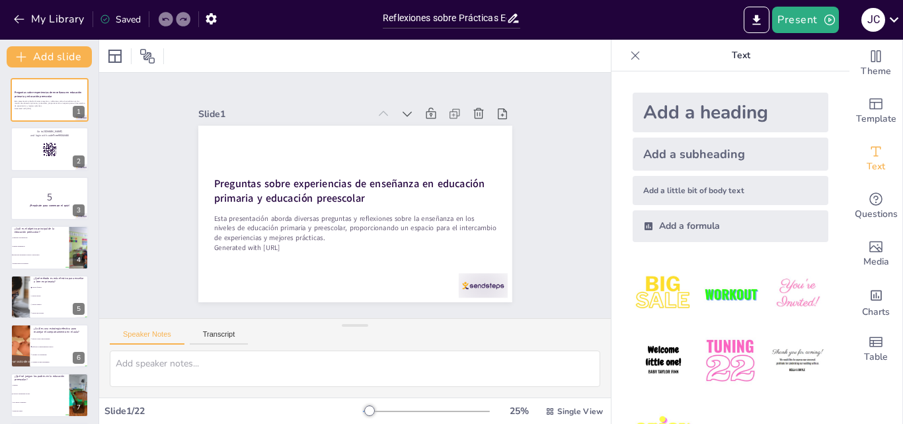
checkbox input "true"
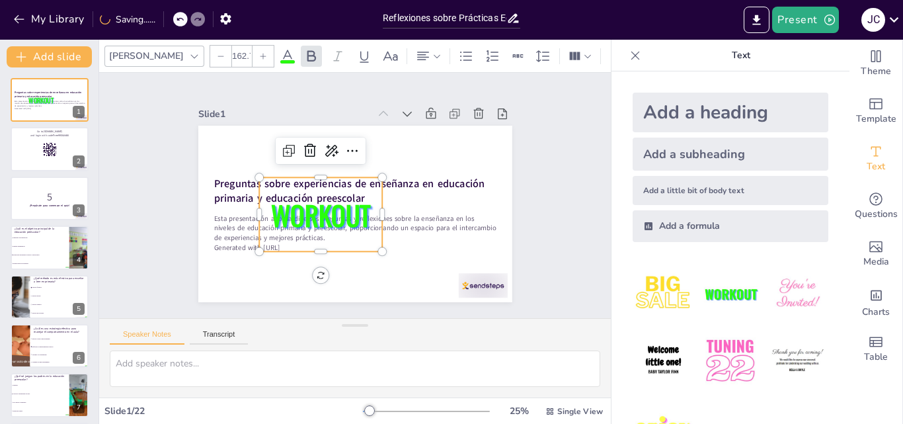
checkbox input "true"
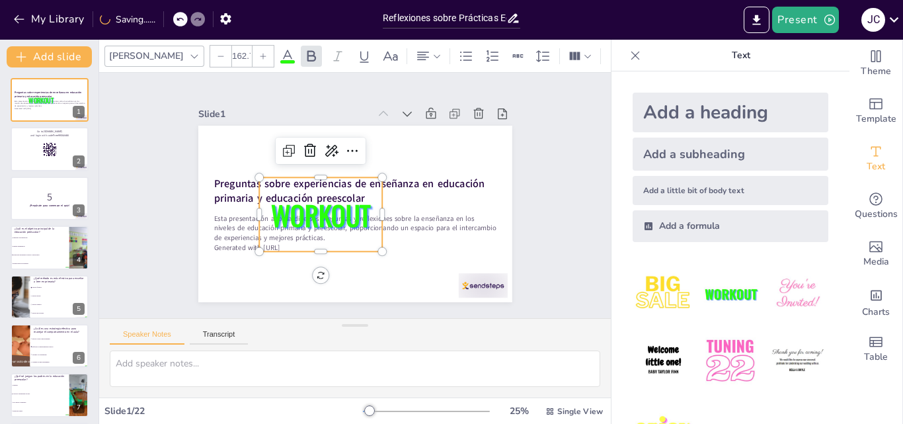
checkbox input "true"
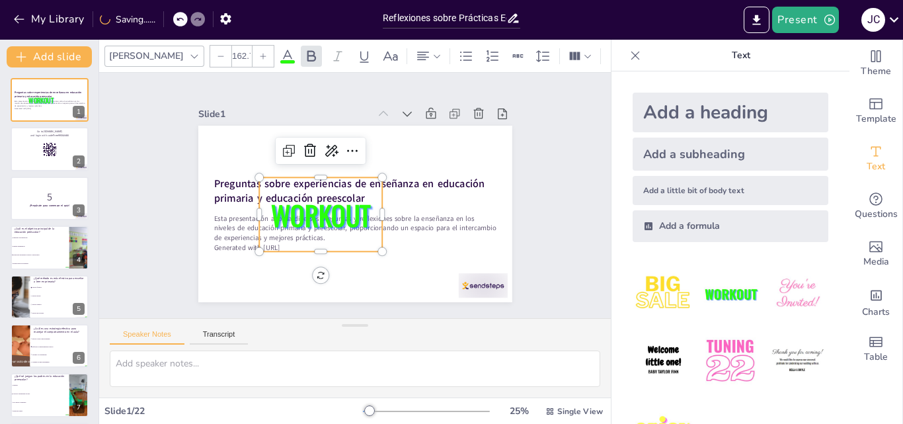
checkbox input "true"
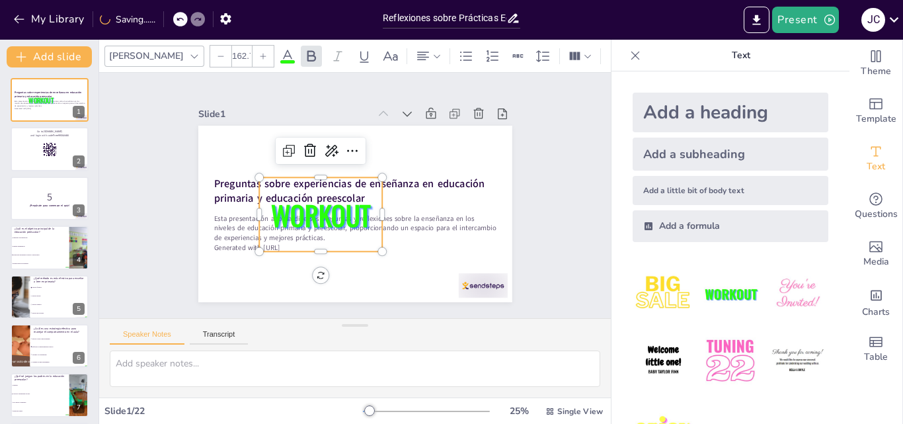
checkbox input "true"
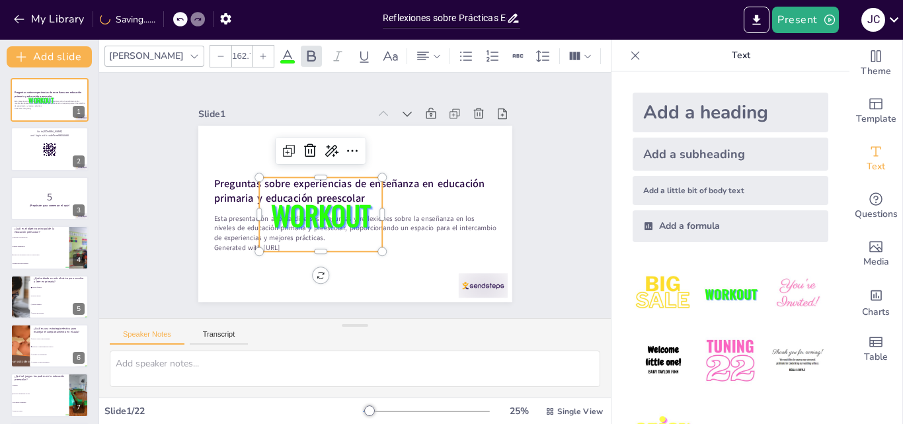
checkbox input "true"
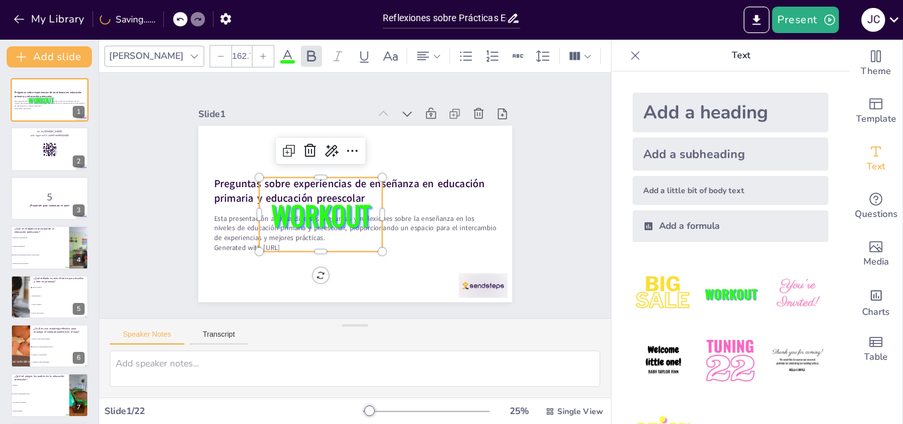
checkbox input "true"
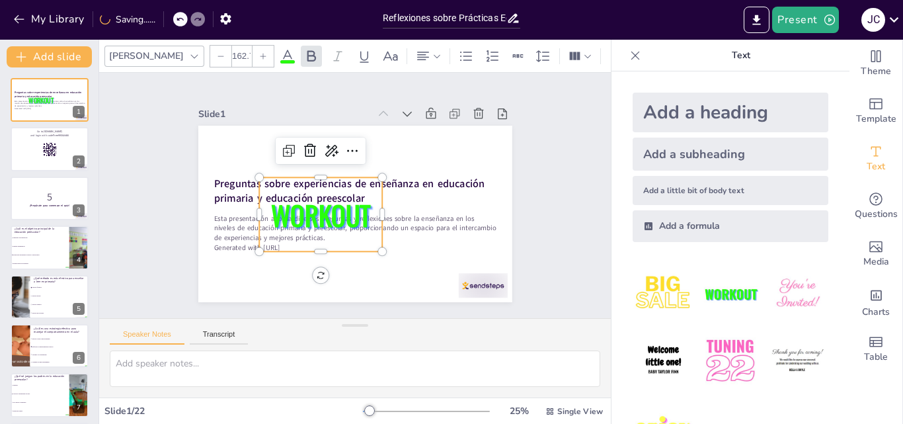
checkbox input "true"
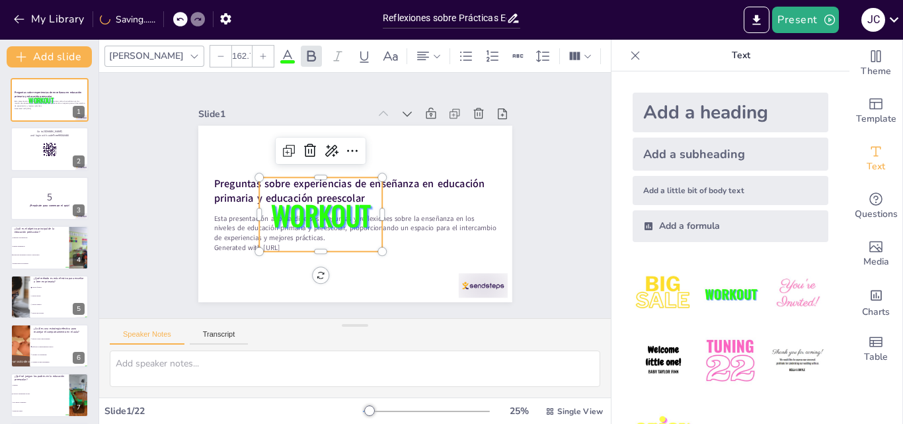
checkbox input "true"
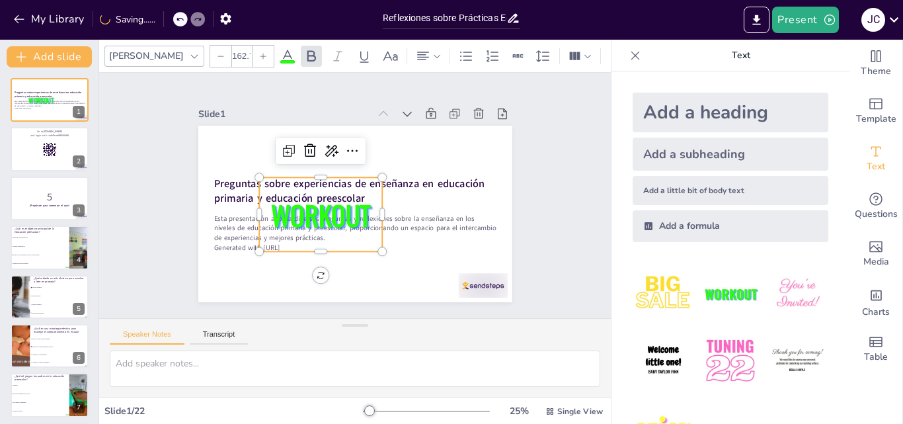
checkbox input "true"
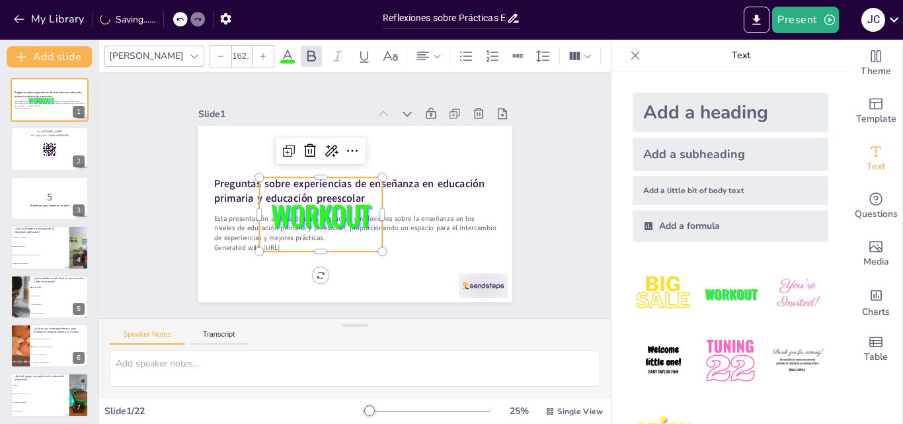
checkbox input "true"
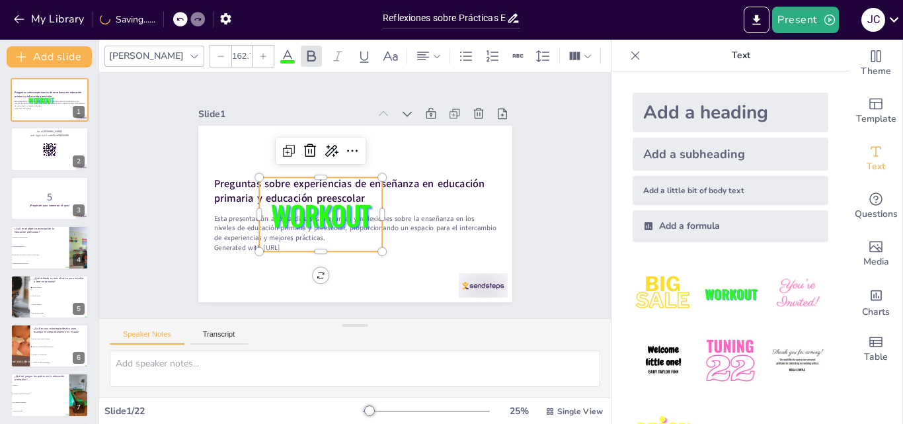
checkbox input "true"
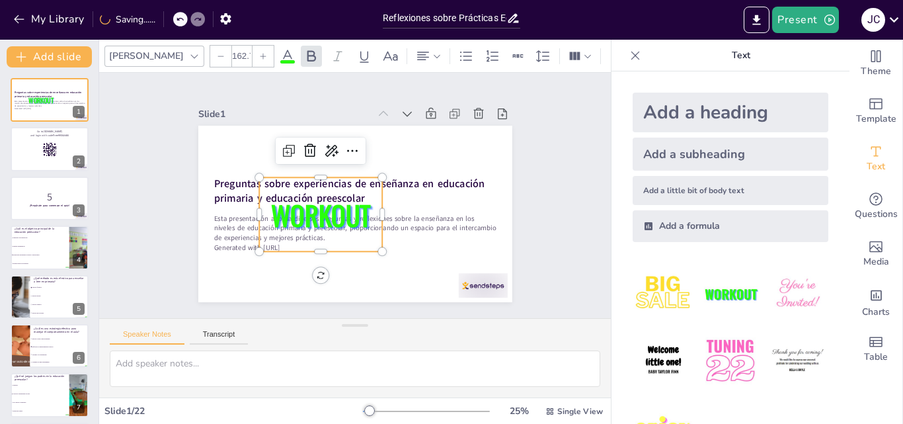
checkbox input "true"
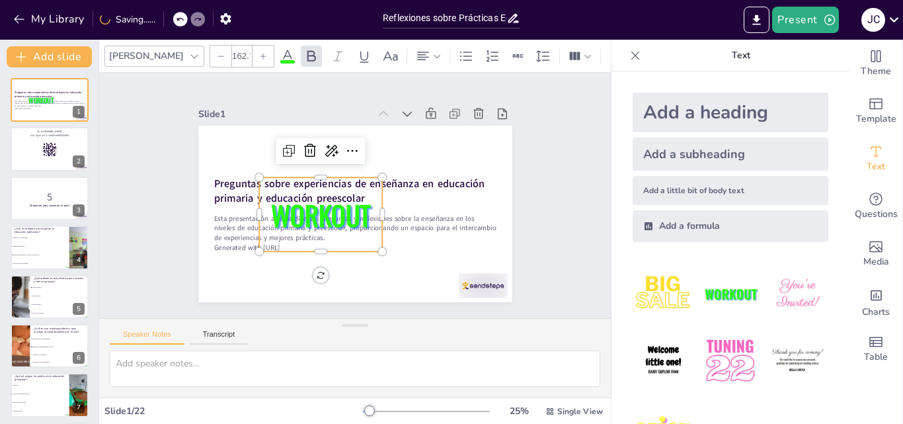
checkbox input "true"
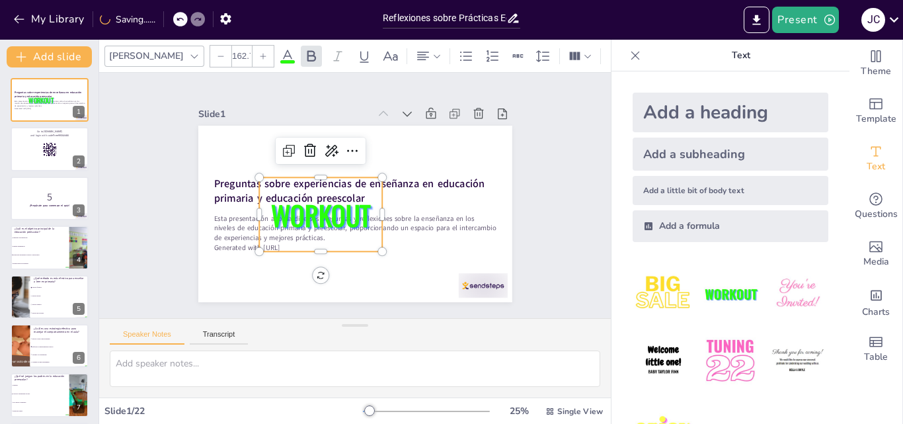
checkbox input "true"
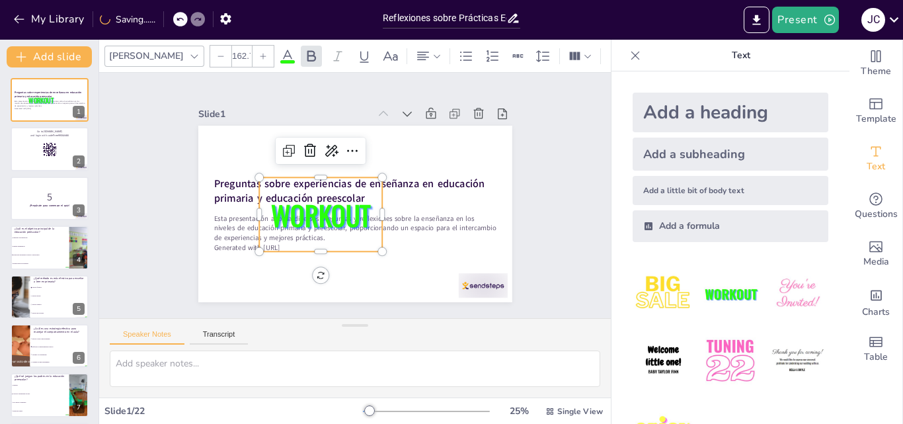
checkbox input "true"
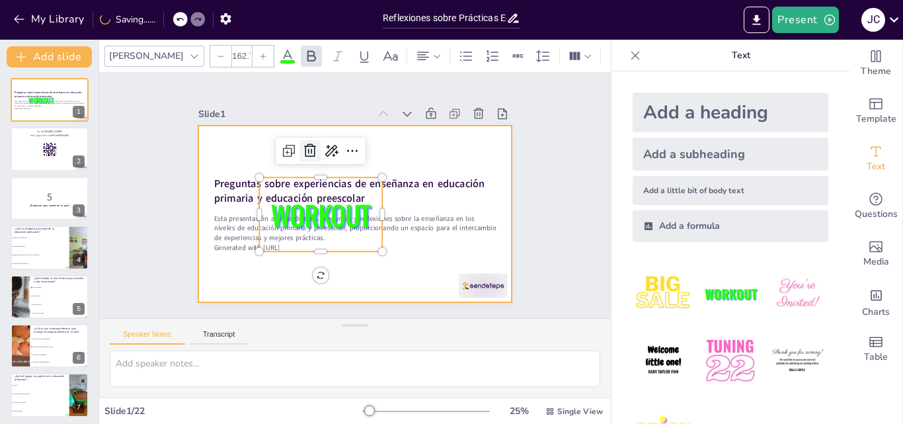
checkbox input "true"
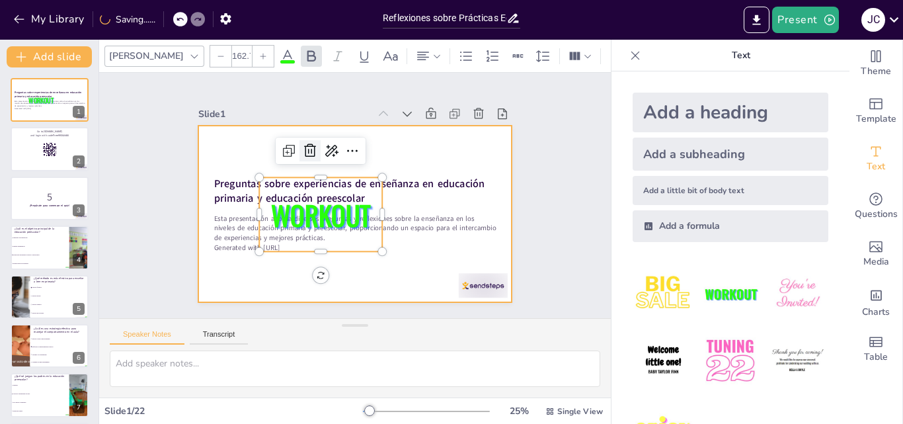
checkbox input "true"
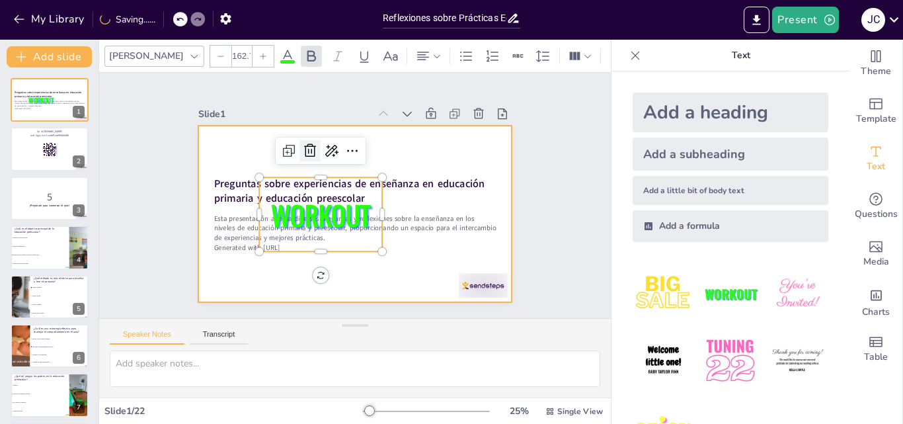
checkbox input "true"
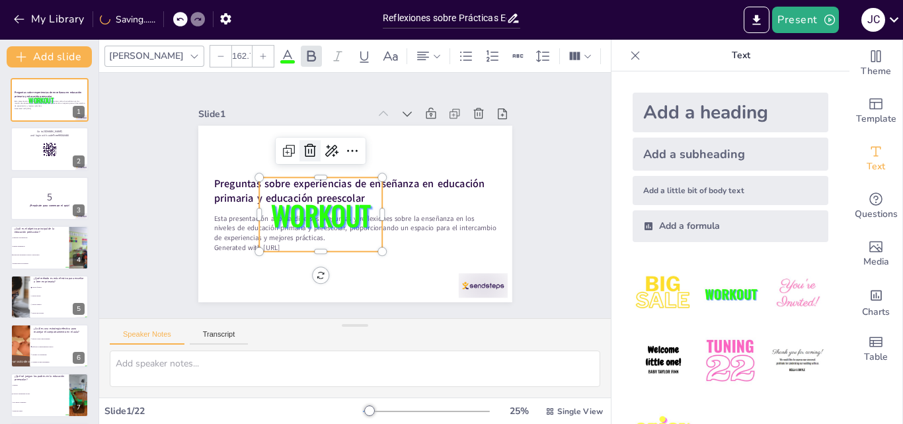
click at [304, 150] on icon at bounding box center [310, 150] width 12 height 13
checkbox input "true"
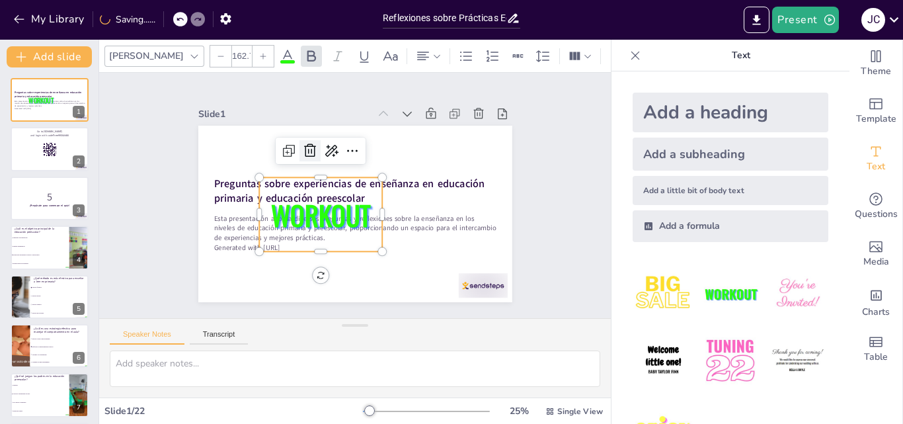
checkbox input "true"
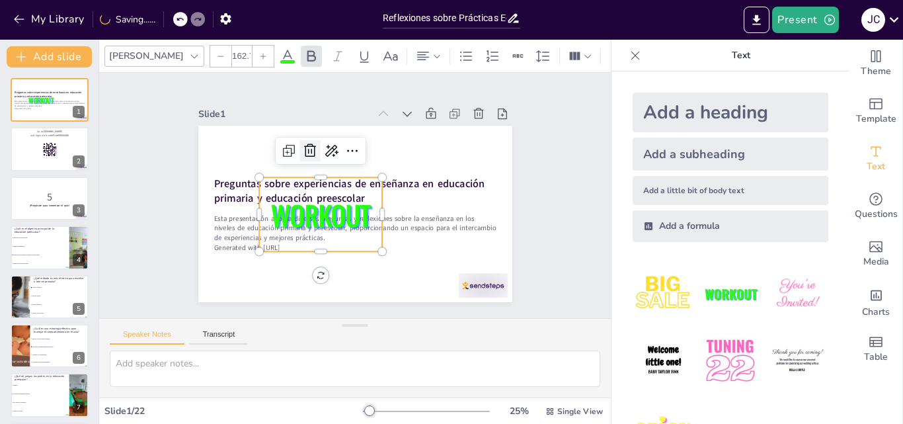
checkbox input "true"
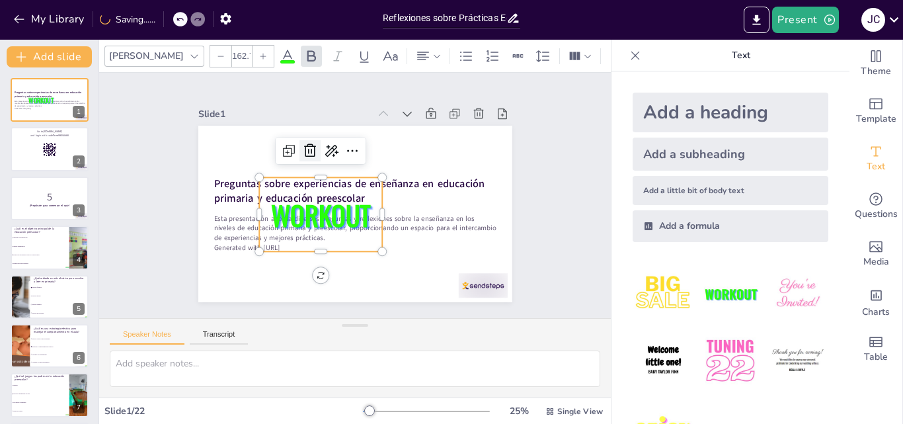
checkbox input "true"
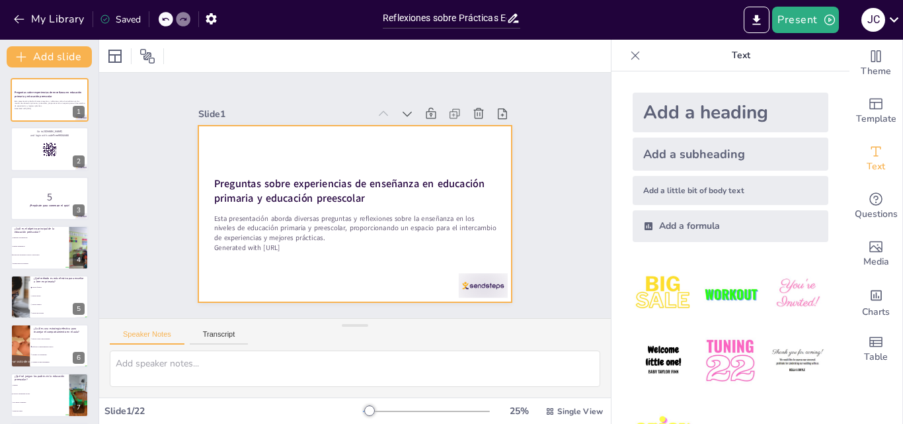
checkbox input "true"
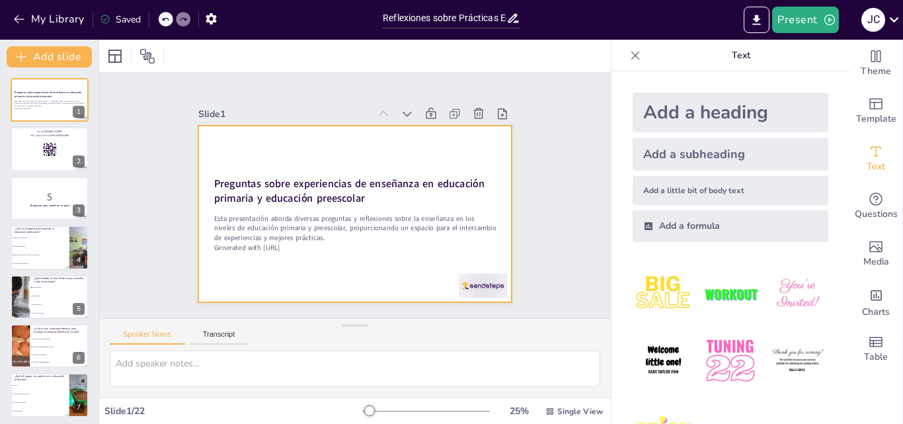
checkbox input "true"
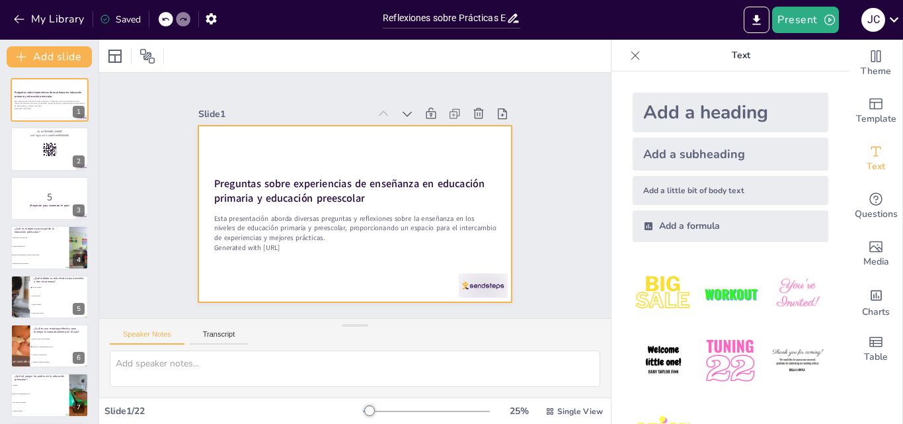
checkbox input "true"
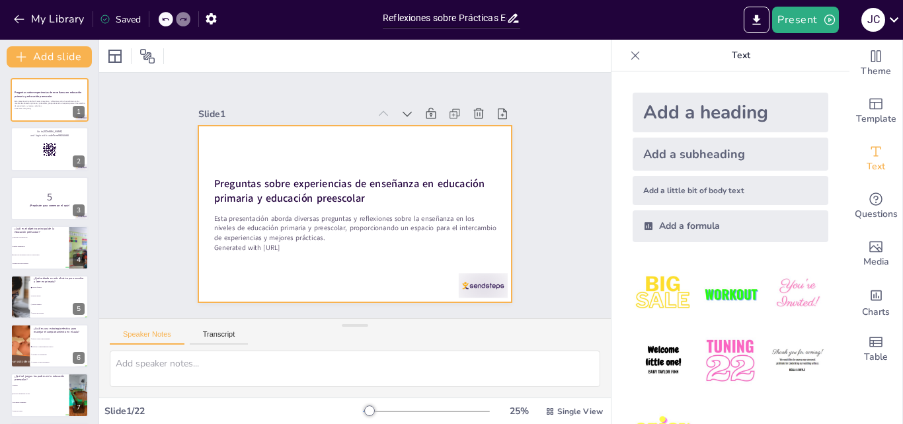
checkbox input "true"
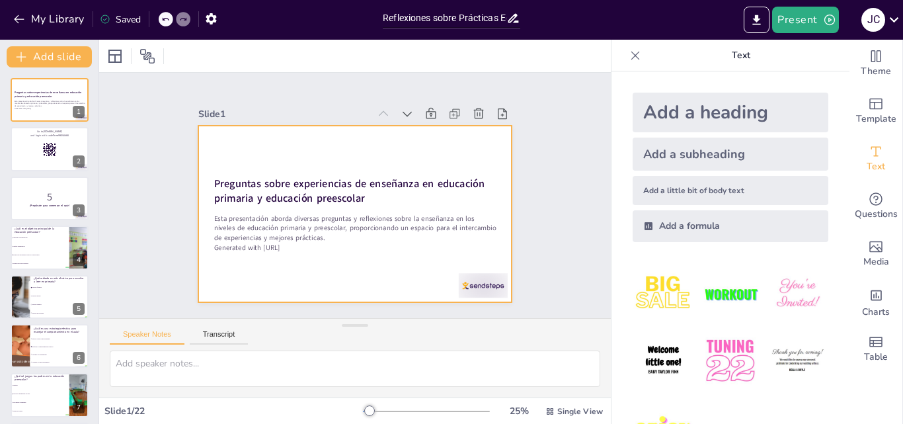
checkbox input "true"
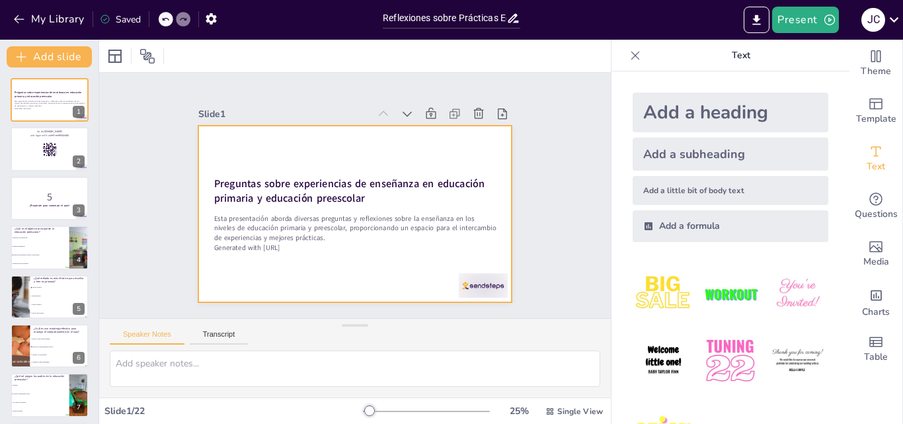
checkbox input "true"
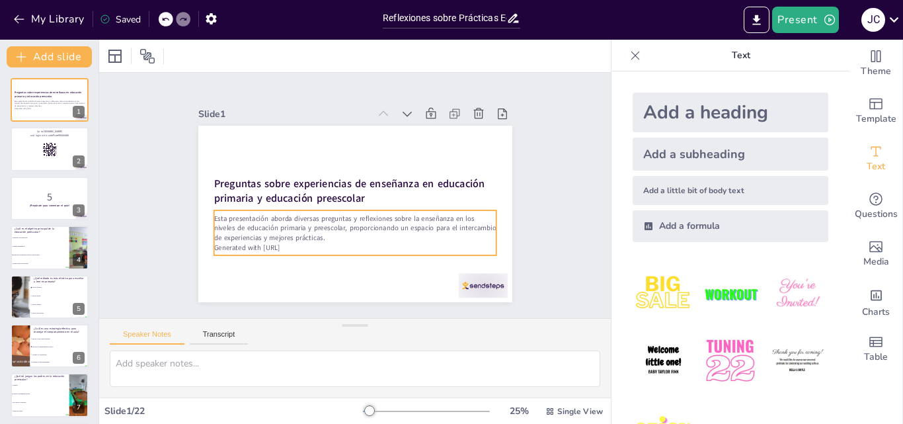
checkbox input "true"
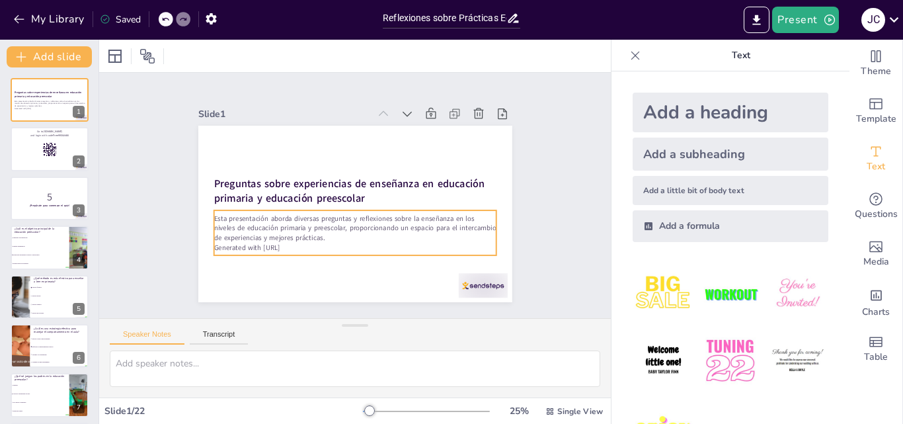
checkbox input "true"
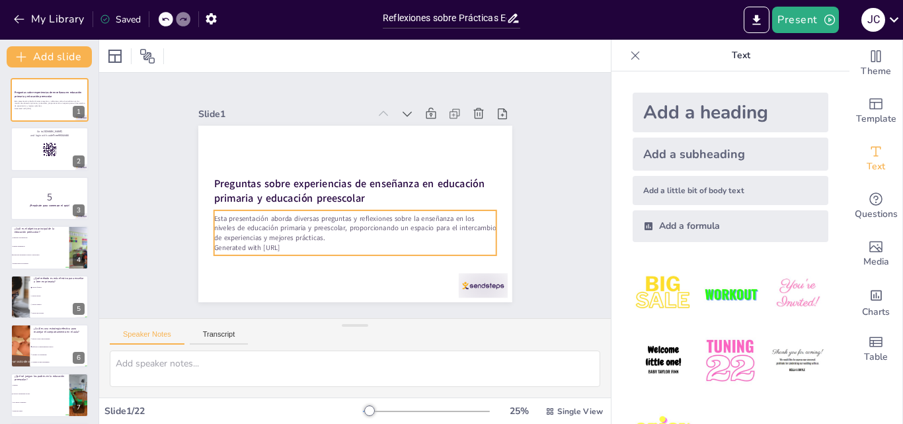
checkbox input "true"
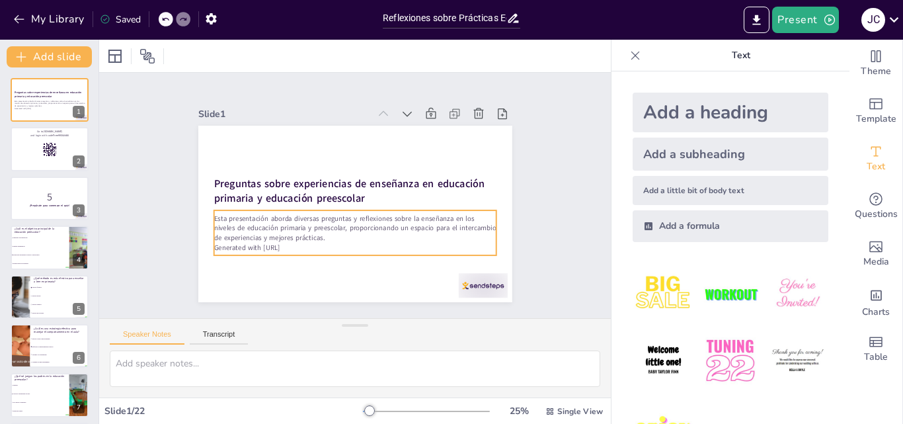
checkbox input "true"
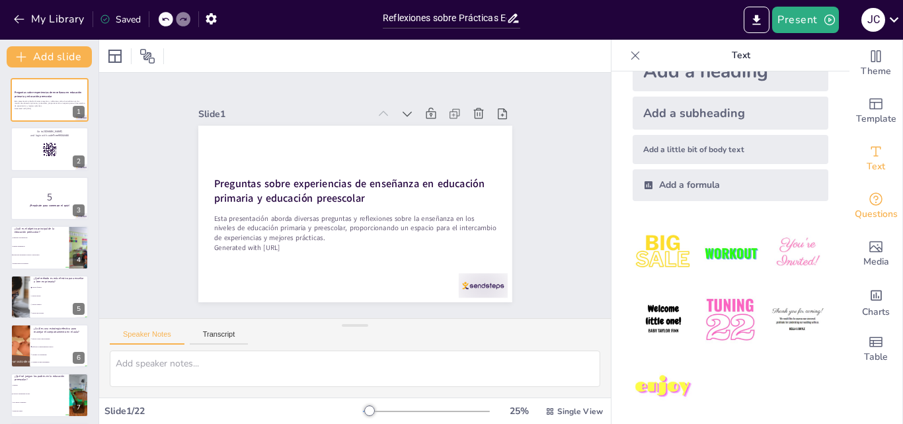
scroll to position [50, 0]
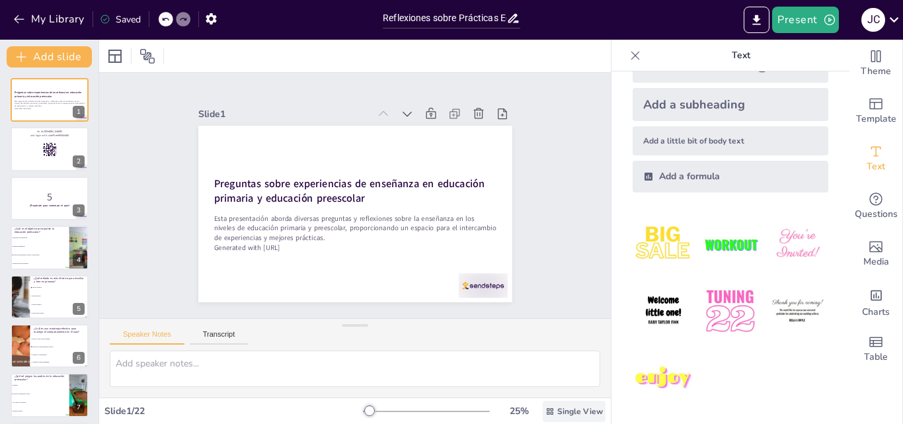
click at [557, 408] on span "Single View" at bounding box center [580, 411] width 46 height 11
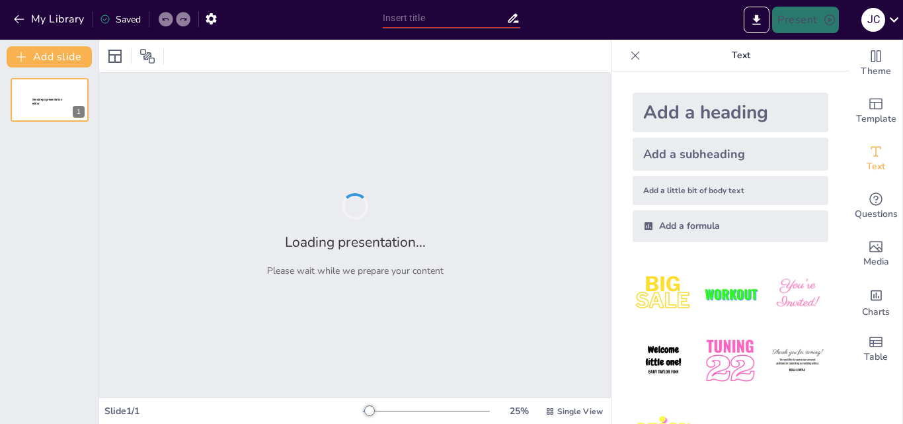
type input "Reflexiones sobre Prácticas Educativas en la Enseñanza Infantil"
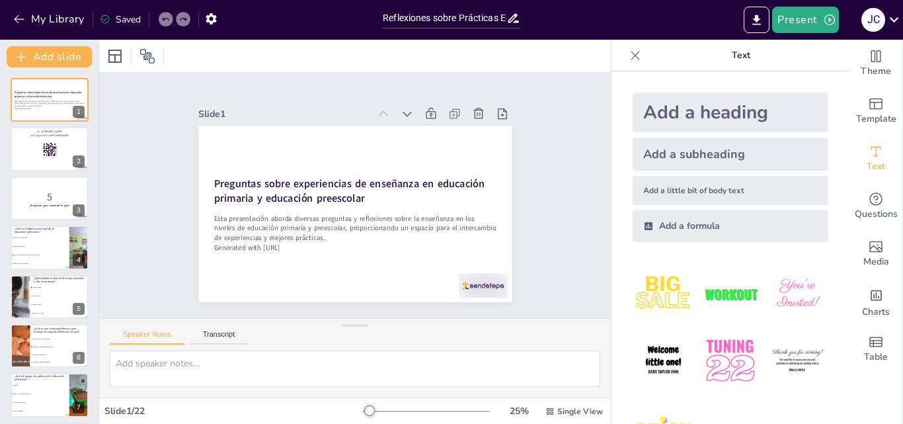
checkbox input "true"
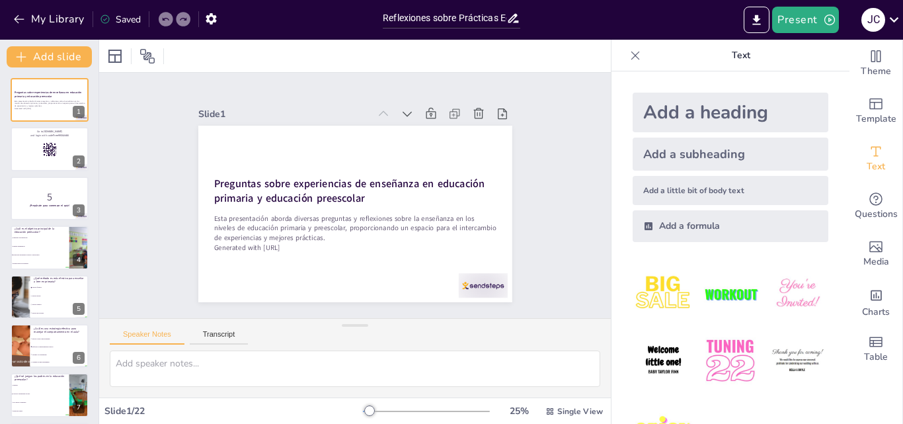
checkbox input "true"
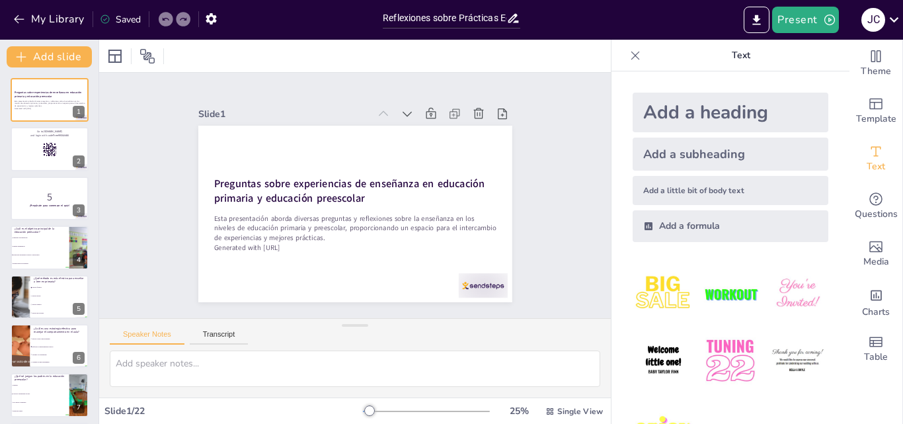
checkbox input "true"
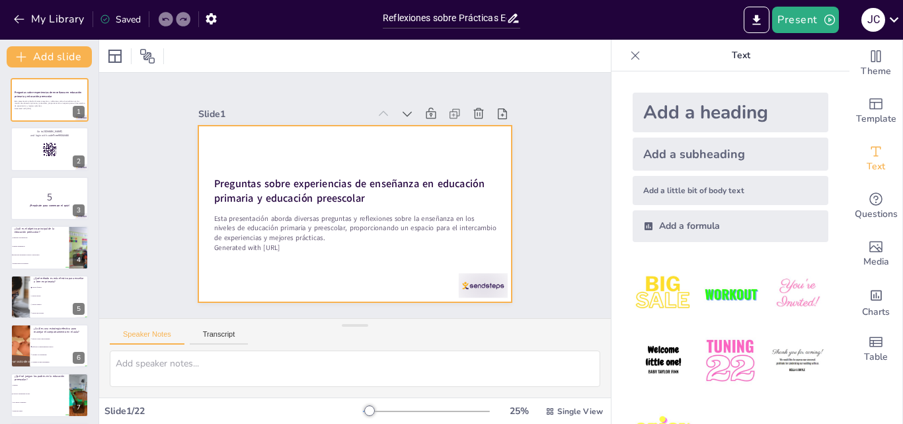
checkbox input "true"
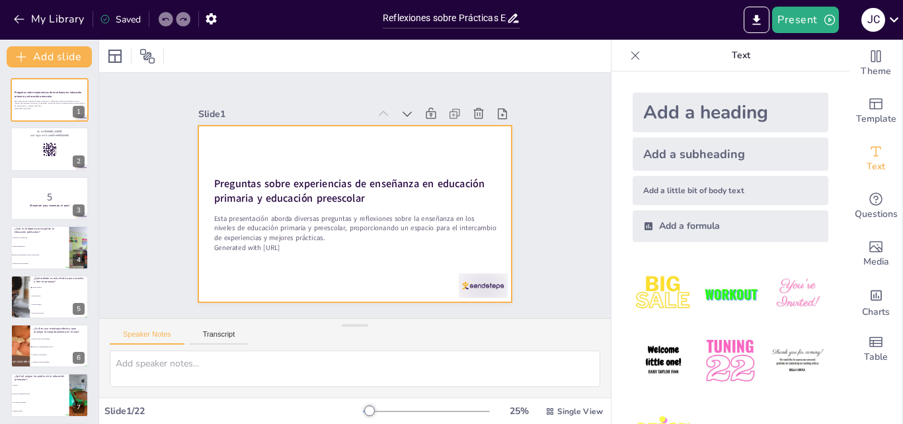
checkbox input "true"
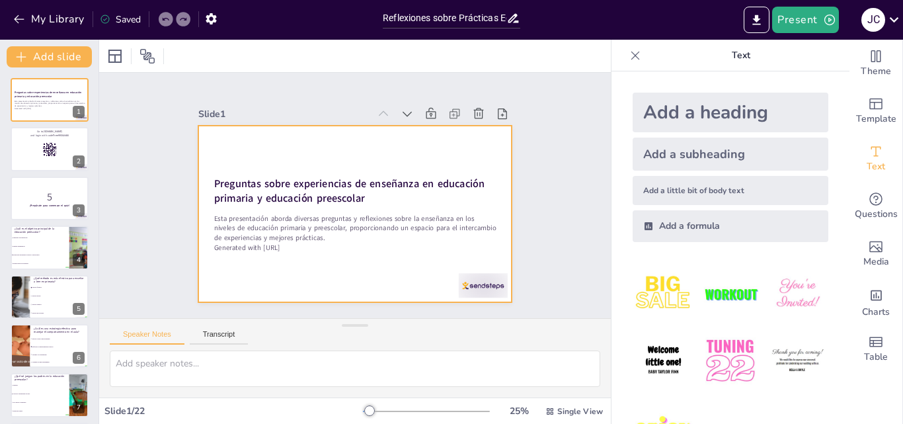
checkbox input "true"
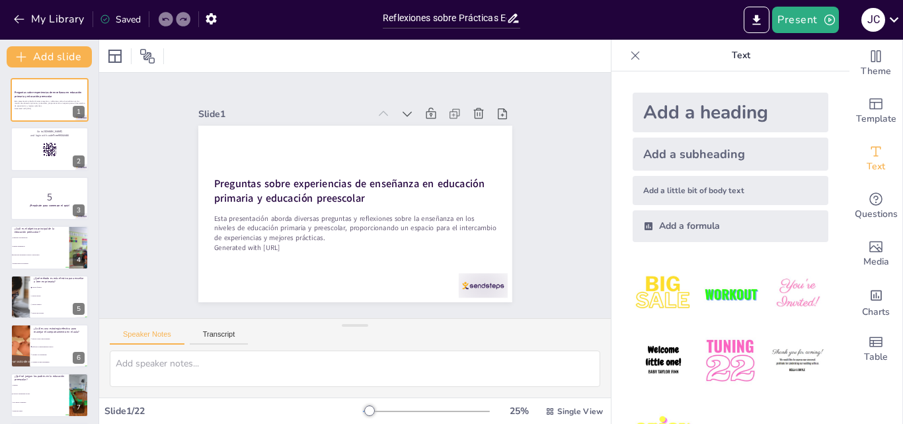
checkbox input "true"
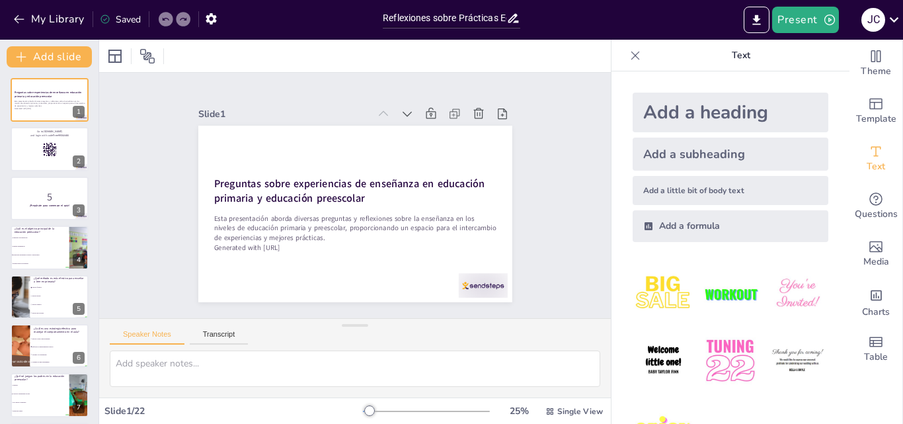
checkbox input "true"
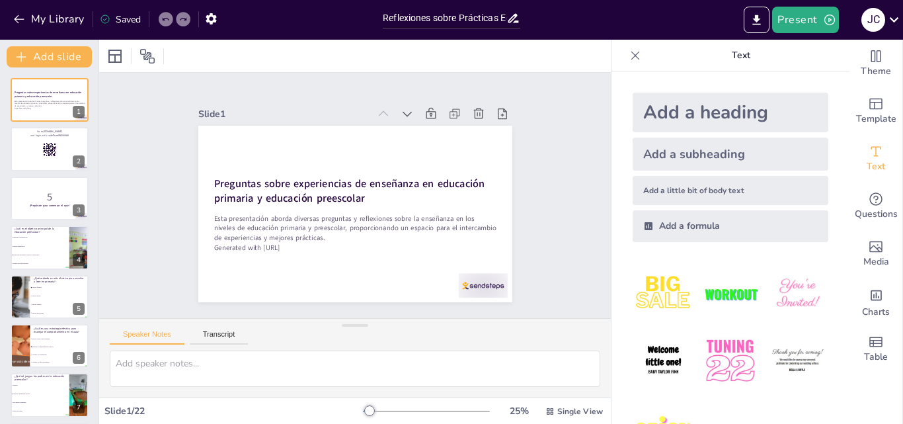
checkbox input "true"
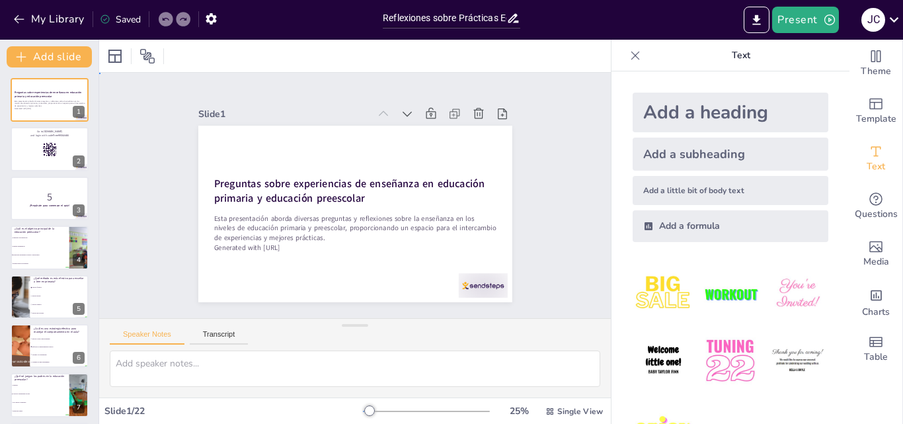
click at [137, 130] on div "Slide 1 Preguntas sobre experiencias de enseñanza en educación primaria y educa…" at bounding box center [355, 195] width 563 height 391
checkbox input "true"
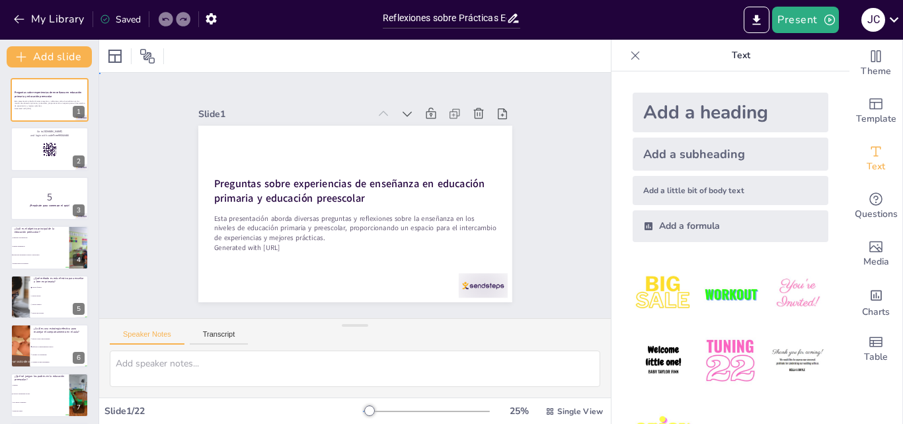
checkbox input "true"
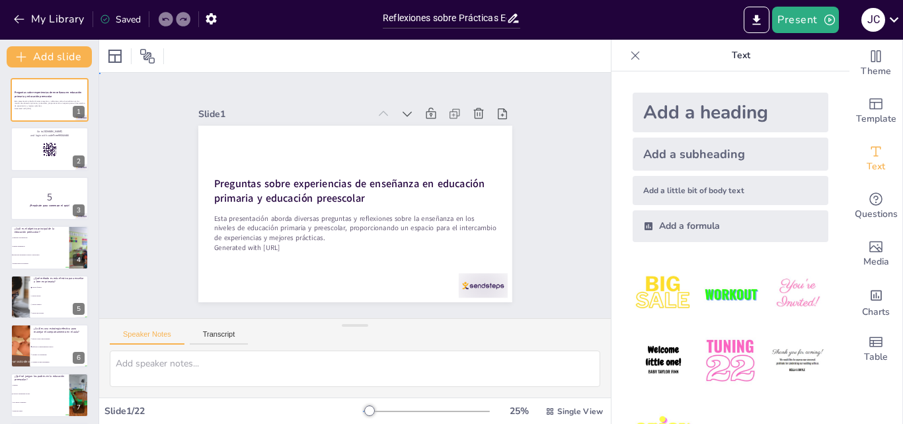
checkbox input "true"
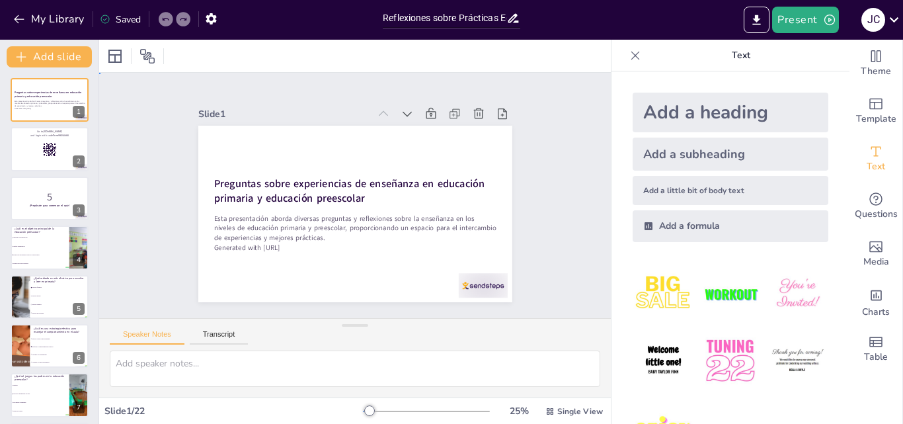
checkbox input "true"
click at [151, 79] on div "Slide 1 Preguntas sobre experiencias de enseñanza en educación primaria y educa…" at bounding box center [355, 196] width 468 height 566
checkbox input "true"
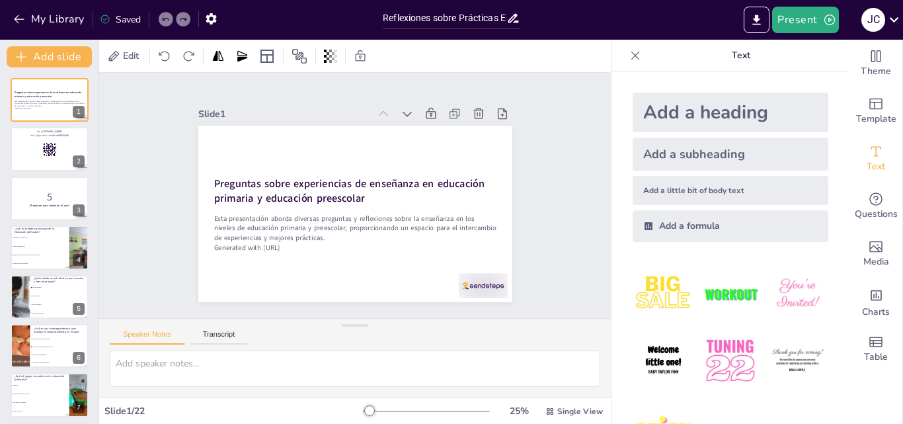
checkbox input "true"
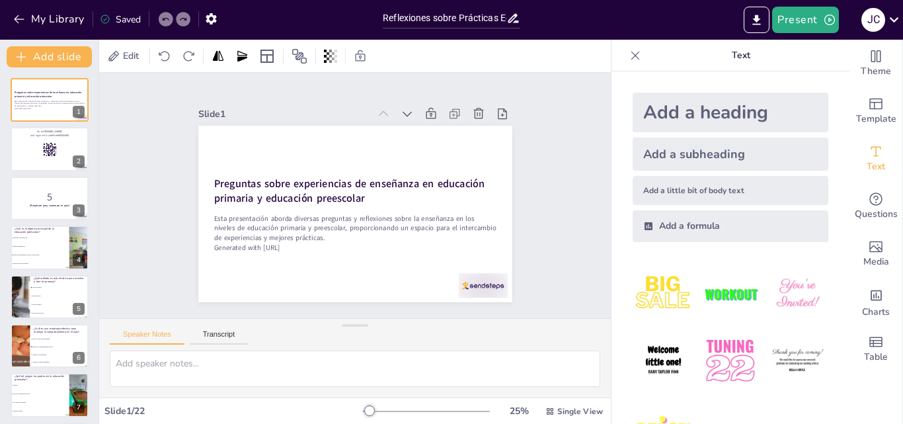
checkbox input "true"
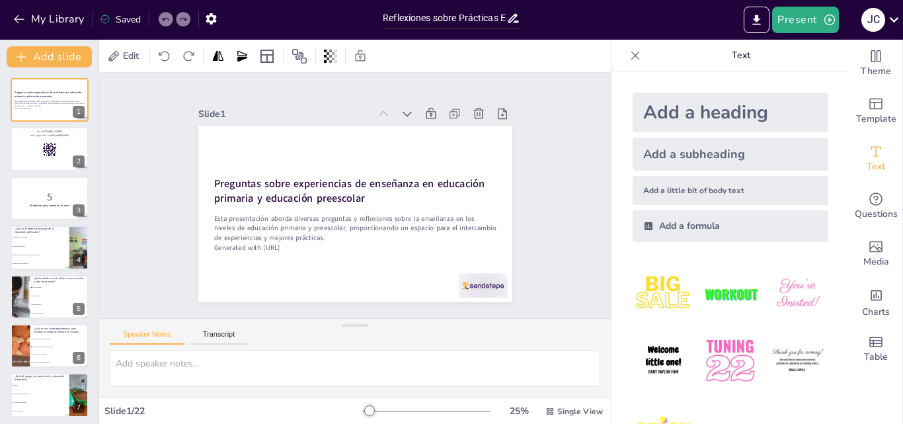
checkbox input "true"
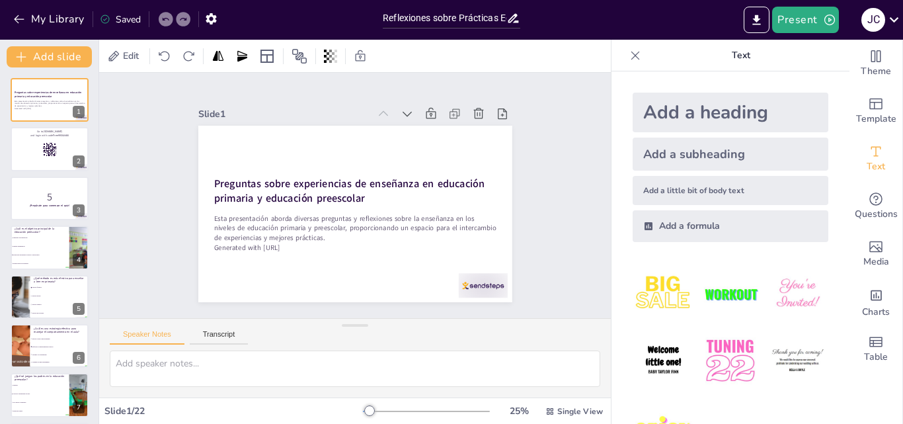
checkbox input "true"
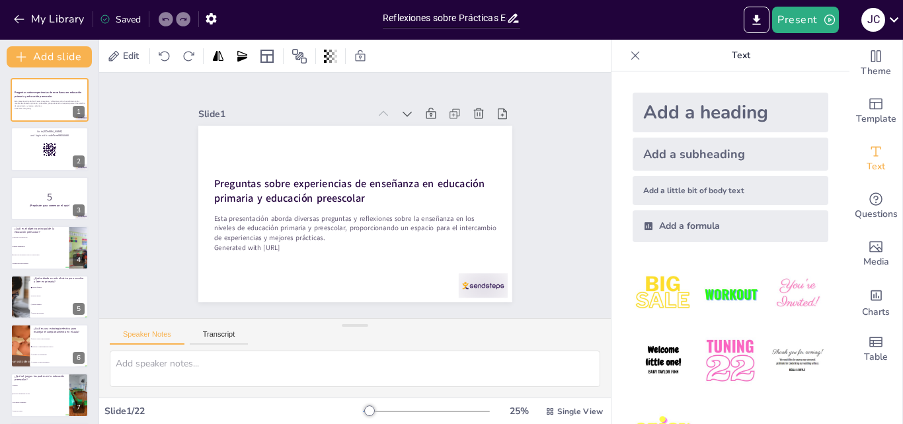
checkbox input "true"
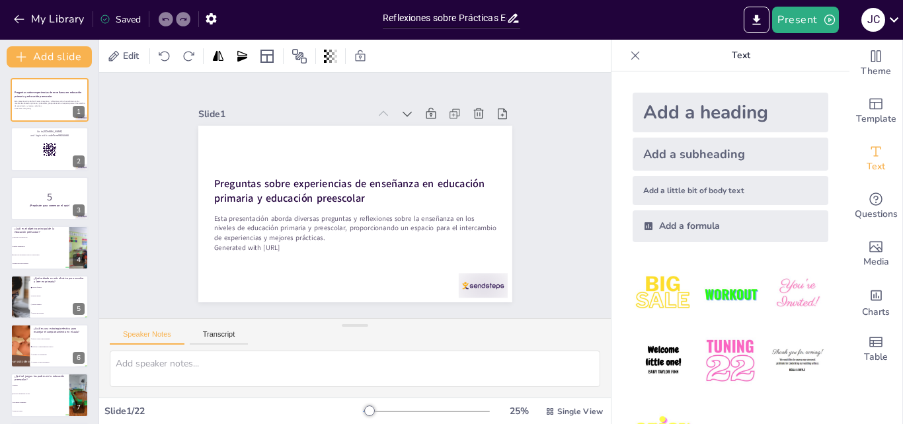
checkbox input "true"
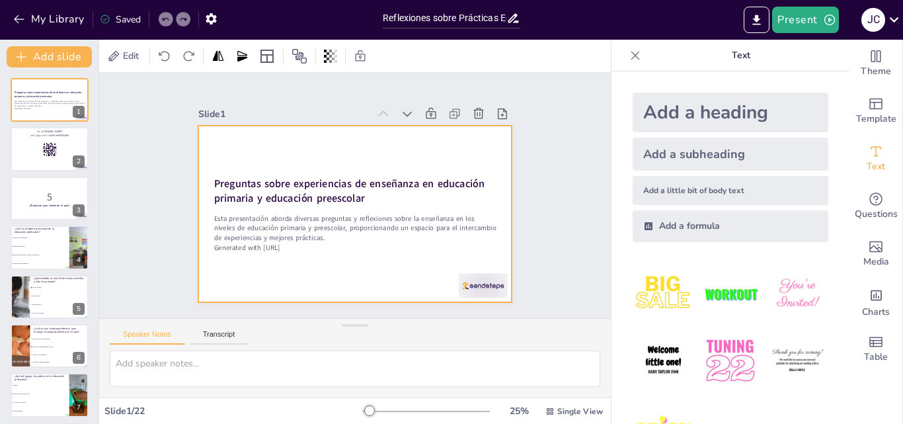
checkbox input "true"
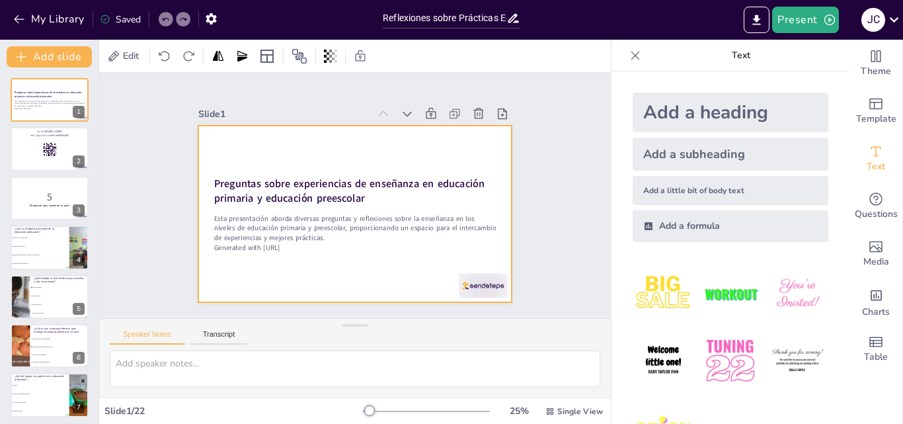
checkbox input "true"
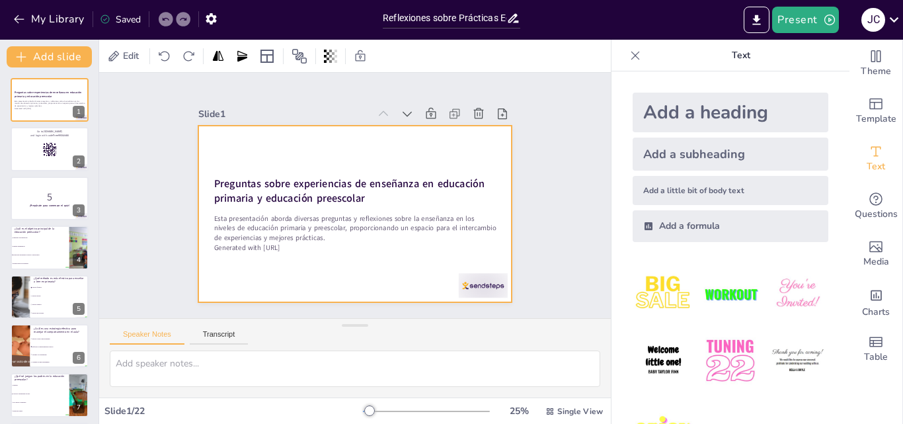
checkbox input "true"
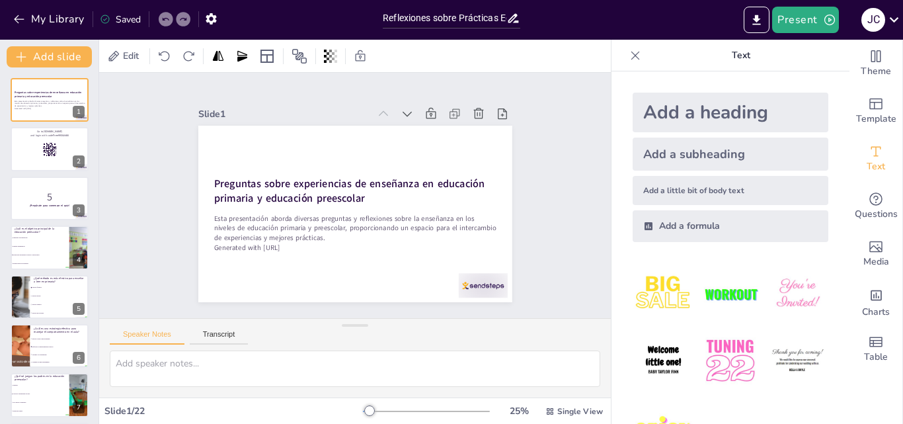
click at [552, 235] on div "Slide 1 Preguntas sobre experiencias de enseñanza en educación primaria y educa…" at bounding box center [355, 195] width 563 height 391
checkbox input "true"
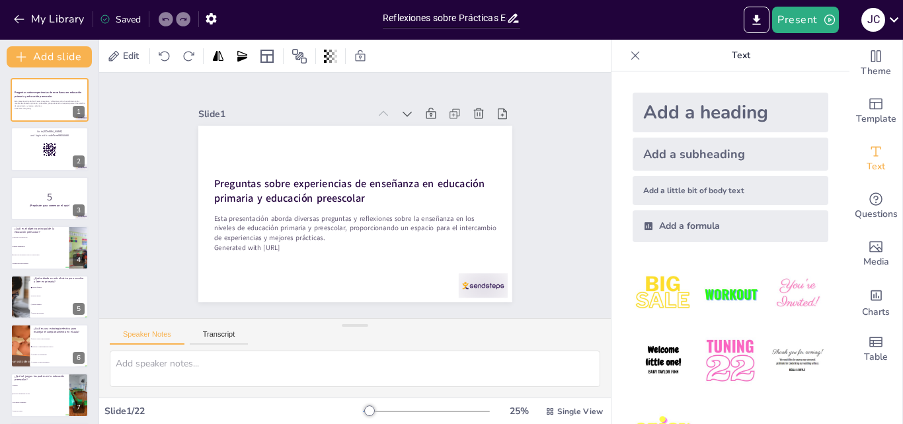
checkbox input "true"
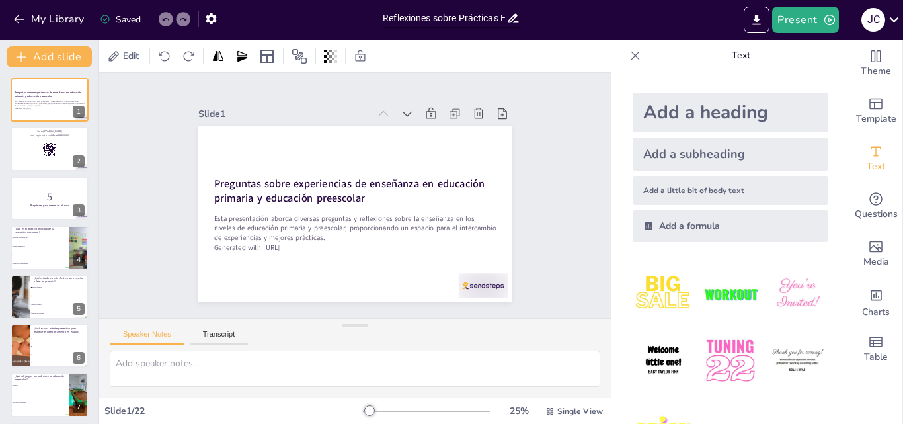
checkbox input "true"
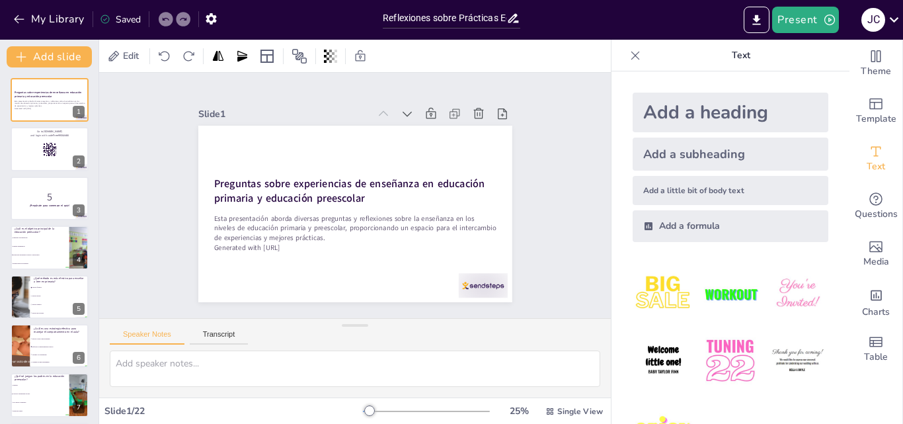
checkbox input "true"
click at [118, 19] on div "Saved" at bounding box center [120, 19] width 41 height 13
click at [897, 19] on icon at bounding box center [893, 19] width 9 height 5
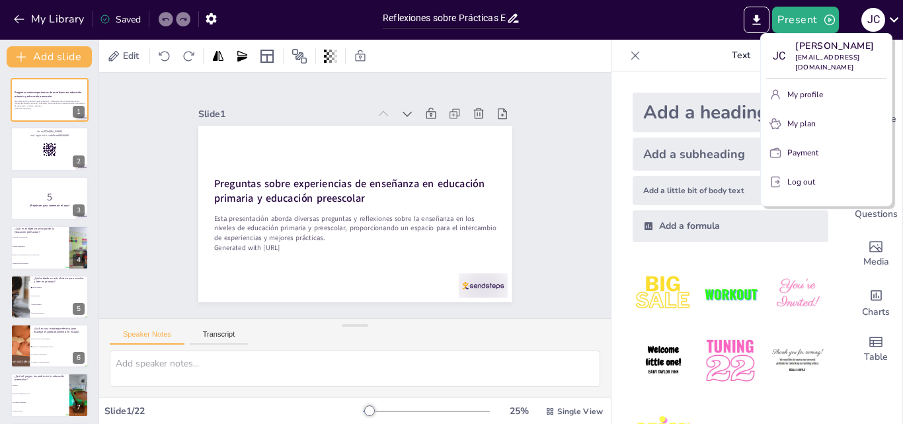
click at [572, 56] on div at bounding box center [451, 212] width 903 height 424
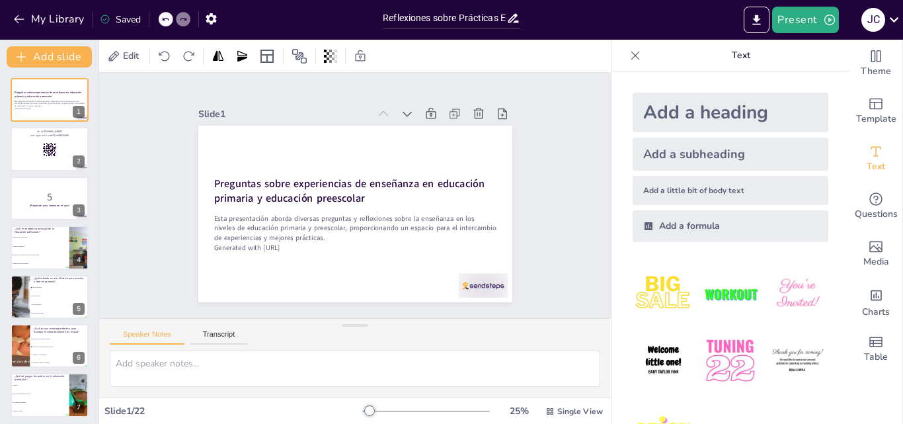
checkbox input "true"
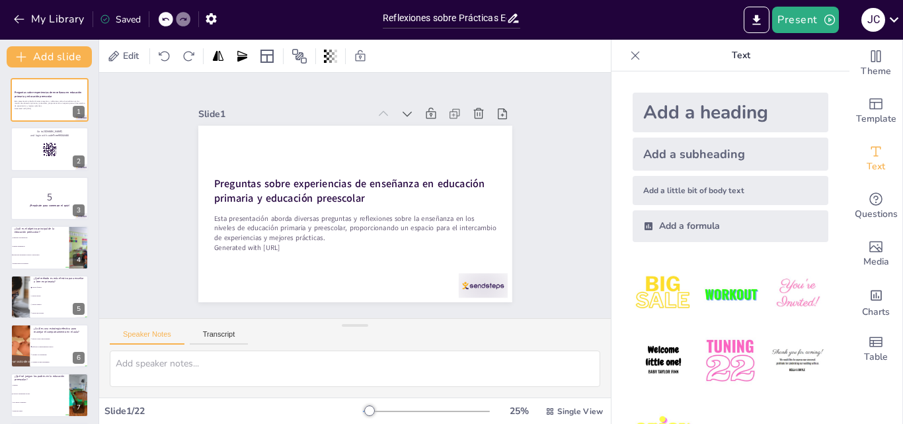
checkbox input "true"
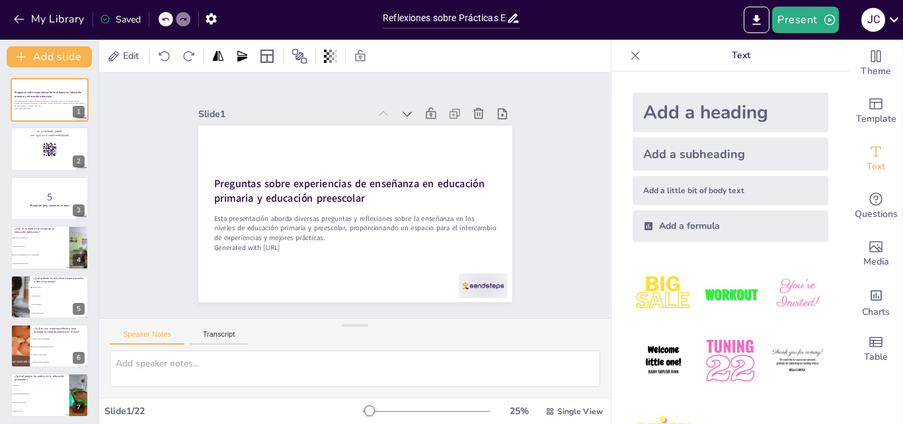
checkbox input "true"
